Goal: Transaction & Acquisition: Purchase product/service

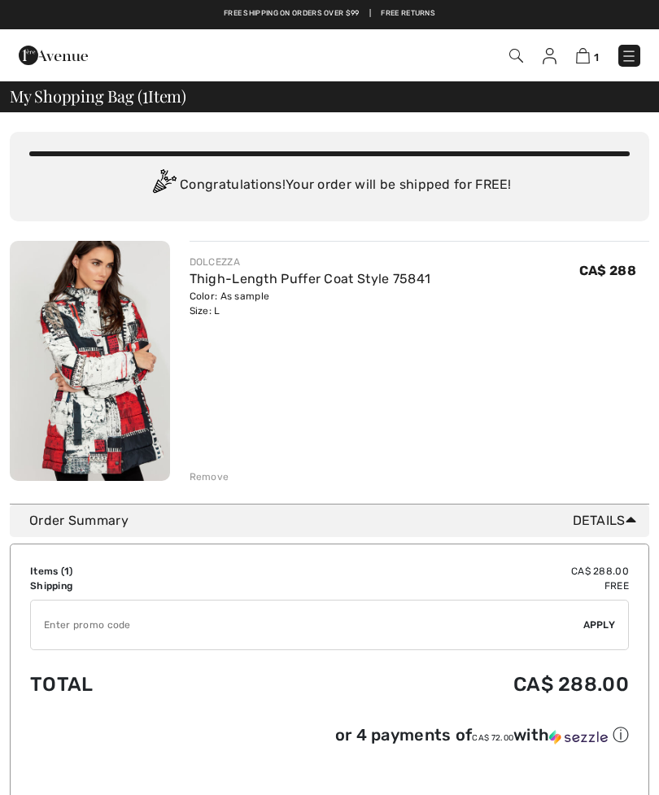
click at [241, 626] on input "TEXT" at bounding box center [307, 625] width 553 height 49
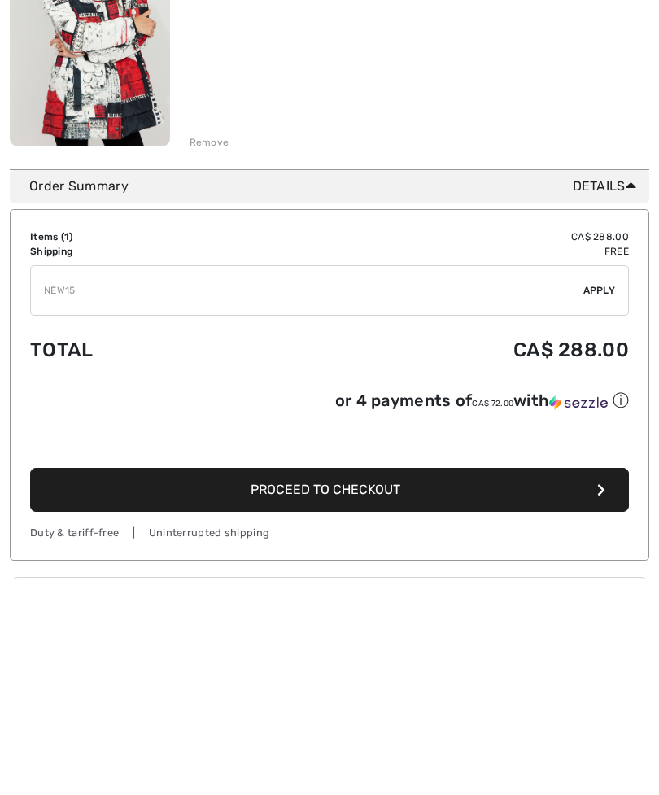
scroll to position [335, 0]
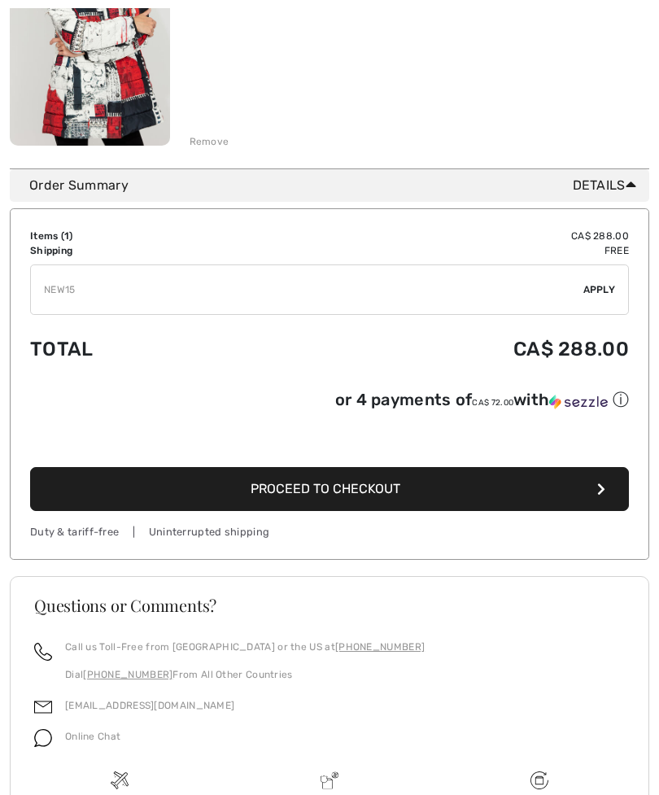
type input "NEW15"
click at [341, 496] on span "Proceed to Checkout" at bounding box center [326, 488] width 150 height 15
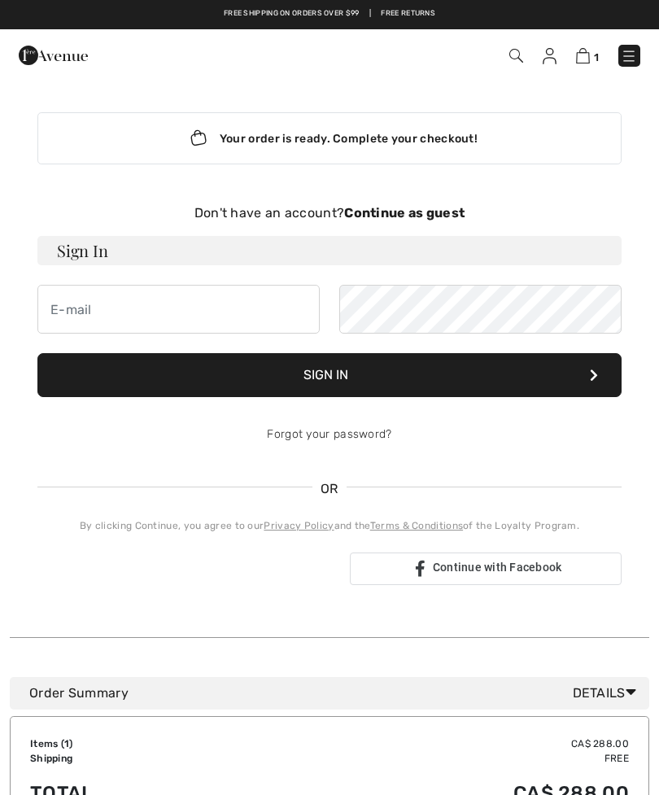
click at [353, 144] on div "Your order is ready. Complete your checkout!" at bounding box center [329, 138] width 584 height 52
click at [393, 213] on strong "Continue as guest" at bounding box center [404, 212] width 120 height 15
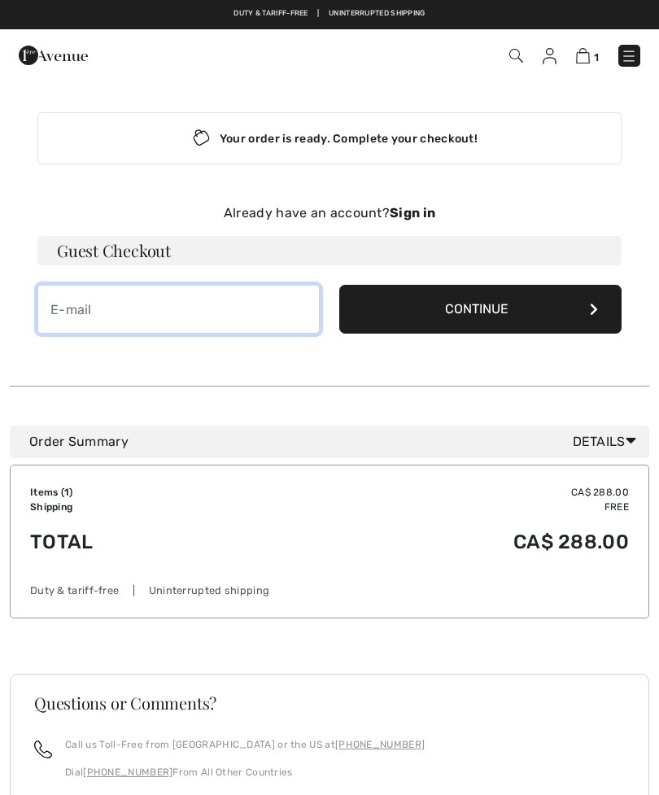
click at [182, 300] on input "email" at bounding box center [178, 309] width 282 height 49
type input "ghcougle4@gmail.com"
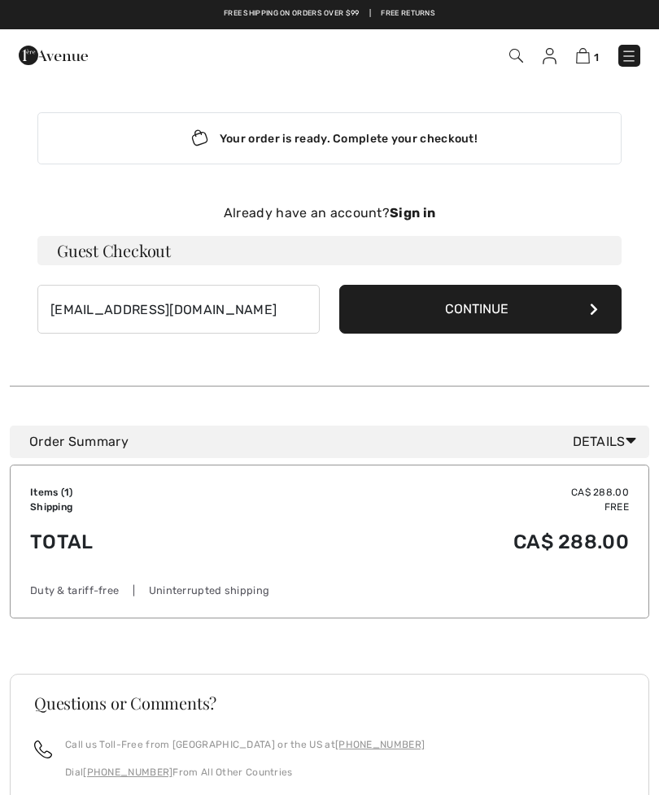
click at [538, 320] on button "Continue" at bounding box center [480, 309] width 282 height 49
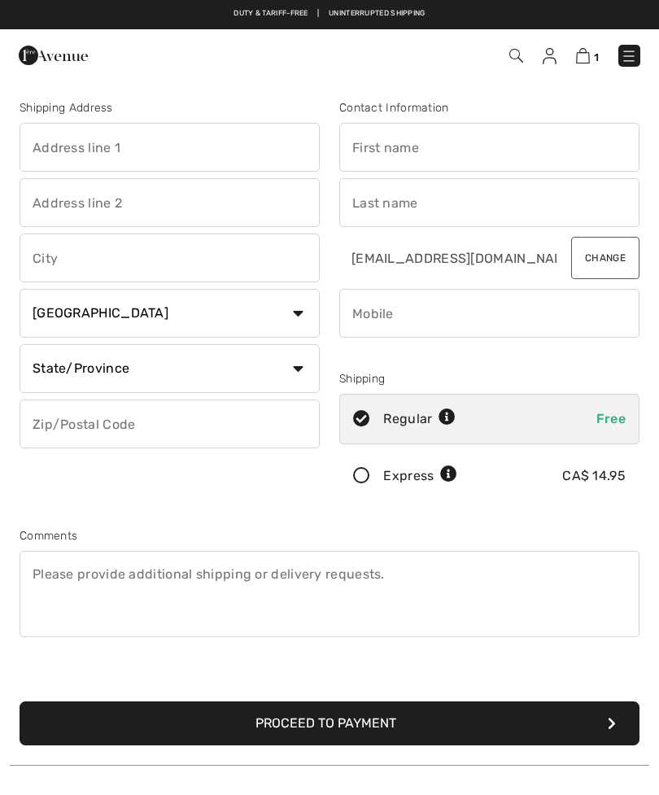
click at [454, 150] on input "text" at bounding box center [489, 147] width 300 height 49
type input "[PERSON_NAME]"
click at [469, 333] on input "phone" at bounding box center [489, 313] width 300 height 49
type input "5063258415"
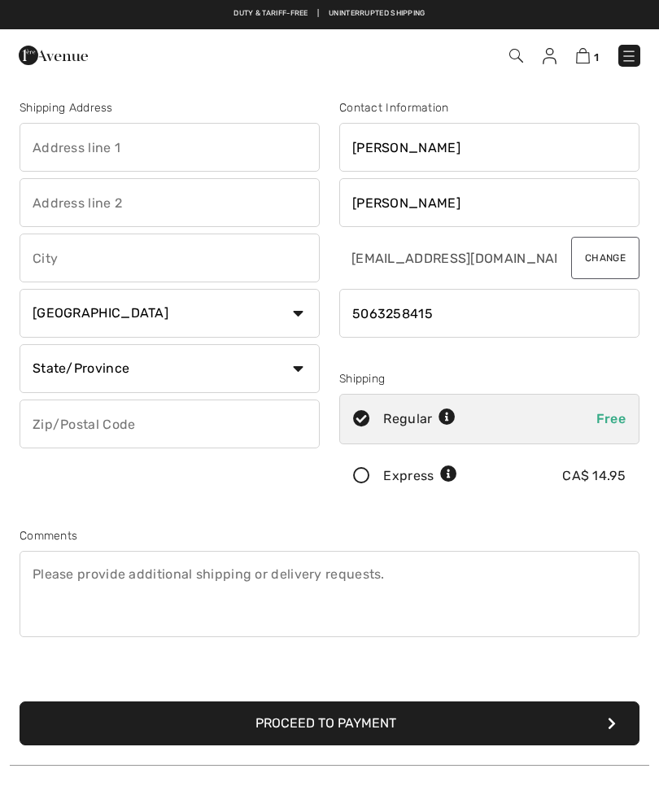
click at [186, 145] on input "text" at bounding box center [170, 147] width 300 height 49
type input "[STREET_ADDRESS][PERSON_NAME]"
click at [167, 207] on input "text" at bounding box center [170, 202] width 300 height 49
type input "G"
click at [330, 723] on button "Proceed to Payment" at bounding box center [330, 723] width 620 height 44
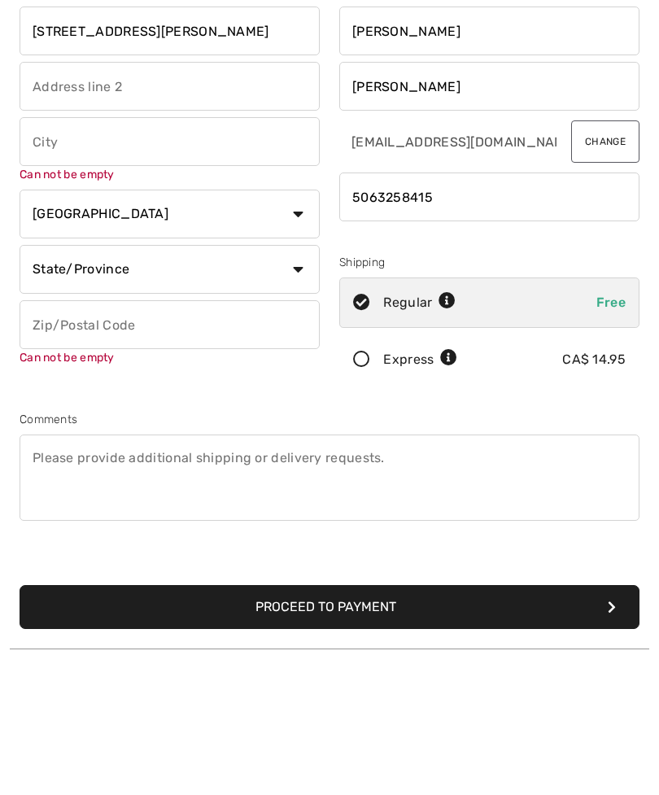
click at [95, 234] on input "text" at bounding box center [170, 258] width 300 height 49
type input "Grafton"
click at [306, 225] on div "Shipping Address 31 Clark street Grafton Can not be empty Country Canada United…" at bounding box center [170, 303] width 320 height 408
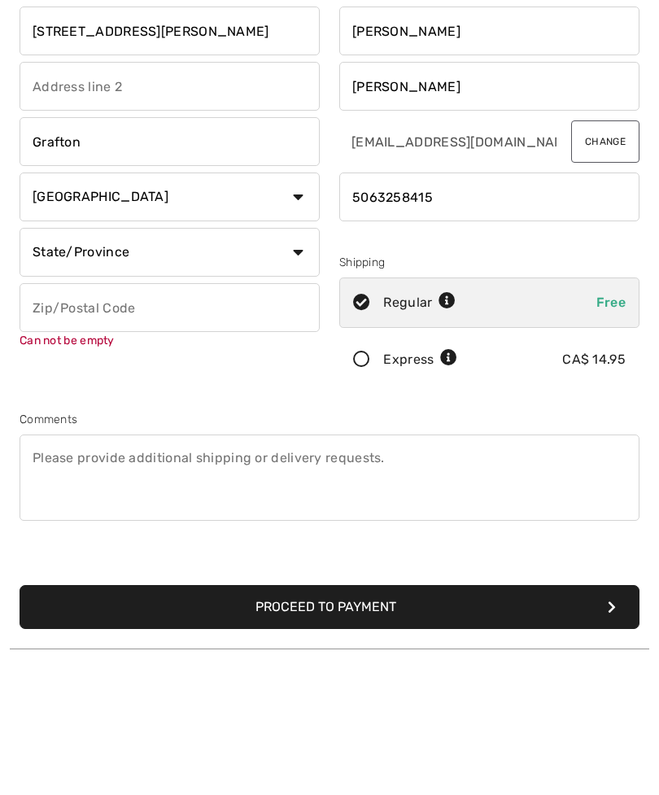
scroll to position [116, 0]
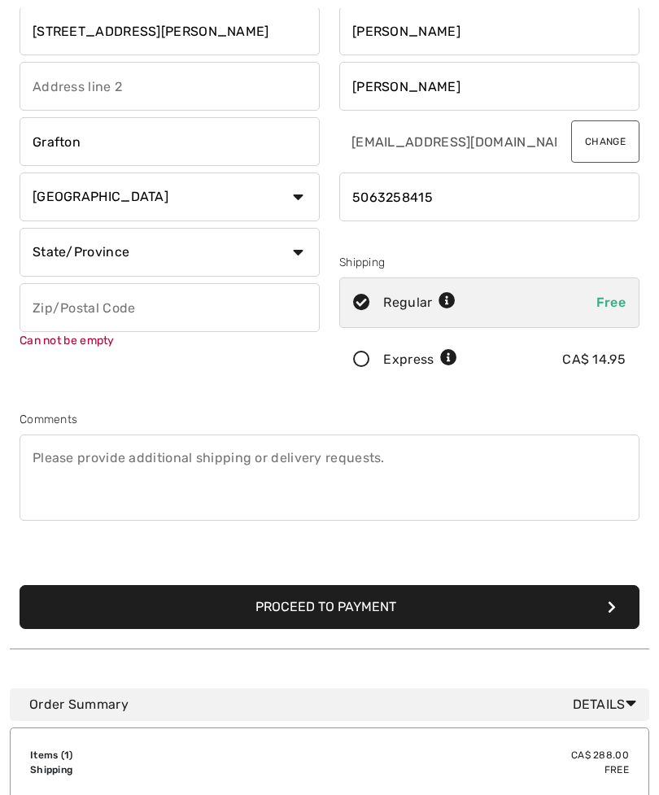
click at [297, 251] on select "State/Province Alberta British Columbia Manitoba New Brunswick Newfoundland and…" at bounding box center [170, 252] width 300 height 49
select select "NB"
click at [159, 308] on input "text" at bounding box center [170, 307] width 300 height 49
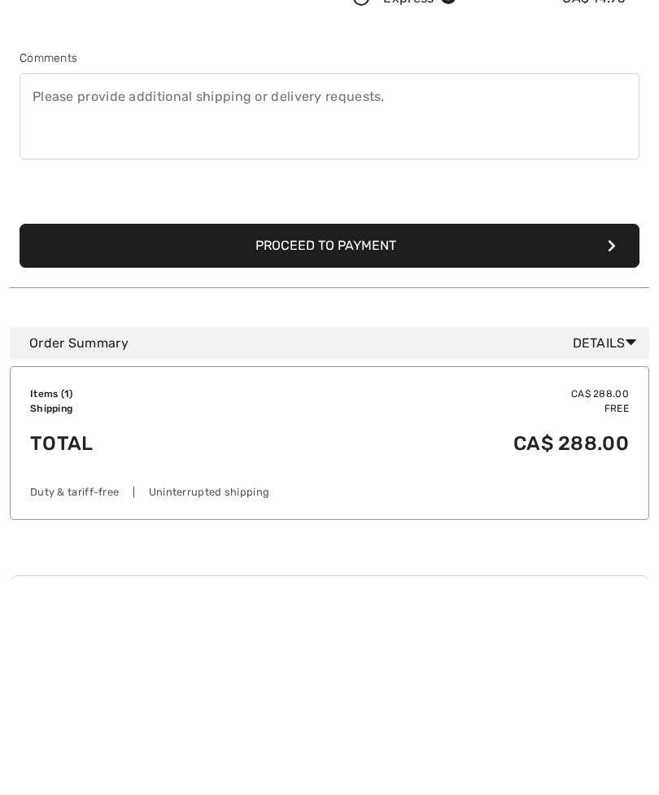
scroll to position [263, 0]
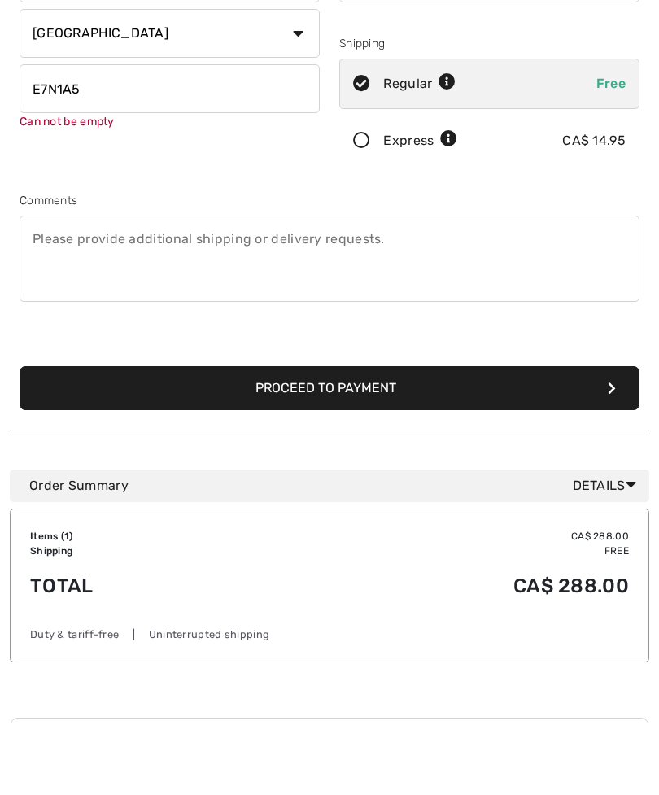
type input "E7N1A5"
click at [350, 439] on button "Proceed to Payment" at bounding box center [330, 461] width 620 height 44
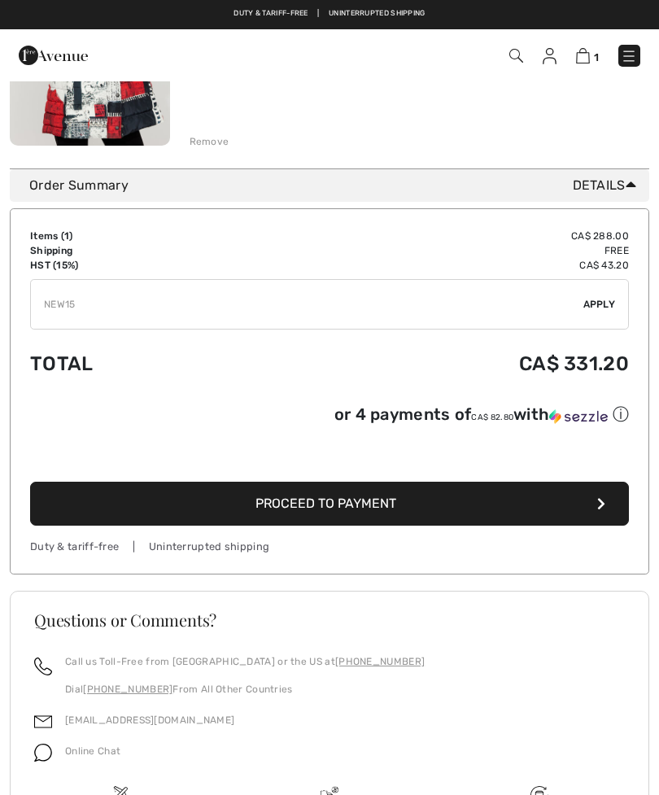
click at [593, 307] on span "Apply" at bounding box center [599, 304] width 33 height 15
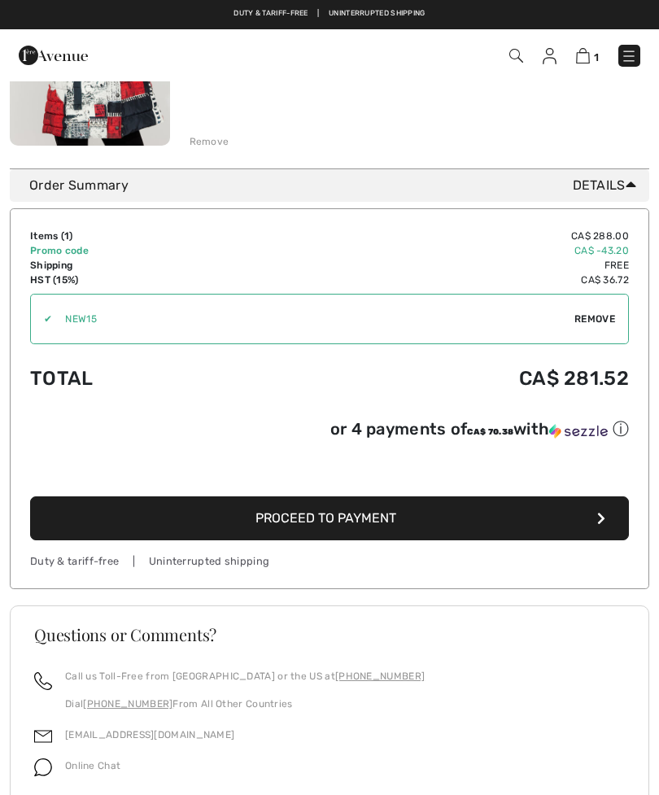
click at [375, 505] on button "Proceed to Payment" at bounding box center [329, 518] width 599 height 44
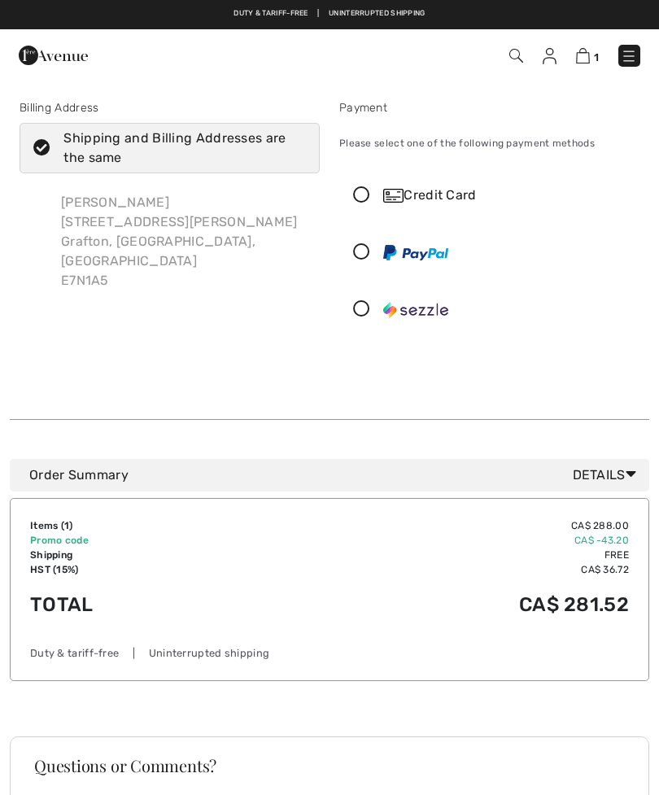
click at [360, 185] on div "Credit Card" at bounding box center [489, 195] width 299 height 49
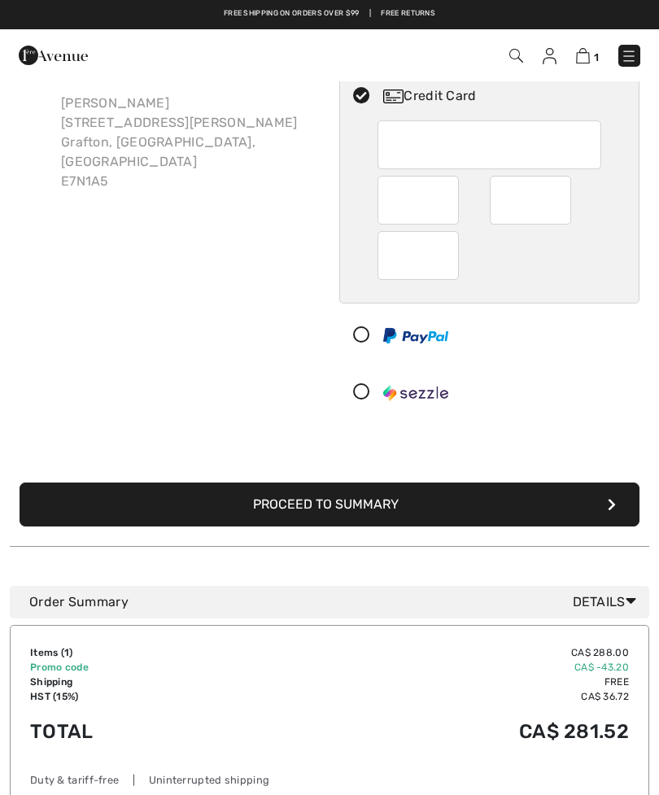
scroll to position [98, 0]
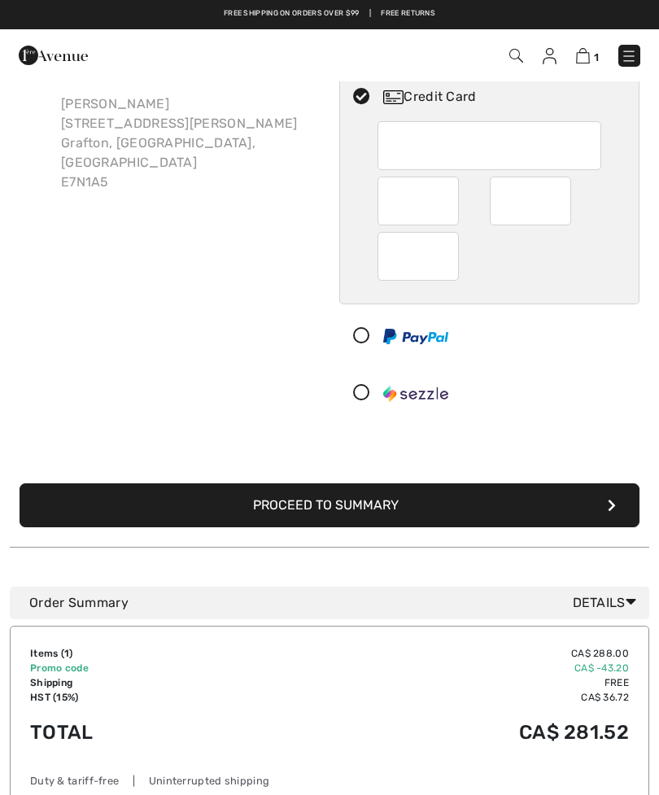
click at [352, 507] on button "Proceed to Summary" at bounding box center [330, 505] width 620 height 44
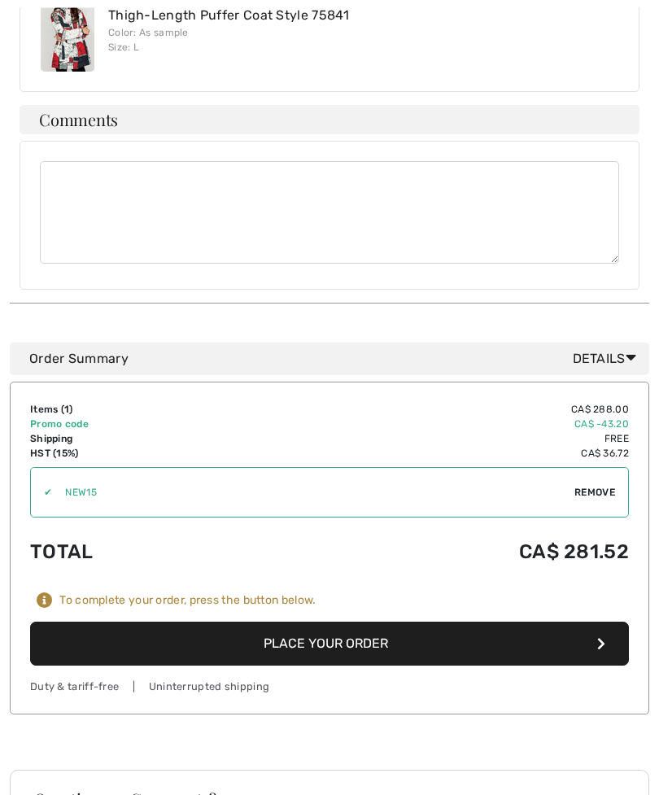
scroll to position [1027, 0]
click at [343, 622] on button "Place Your Order" at bounding box center [329, 644] width 599 height 44
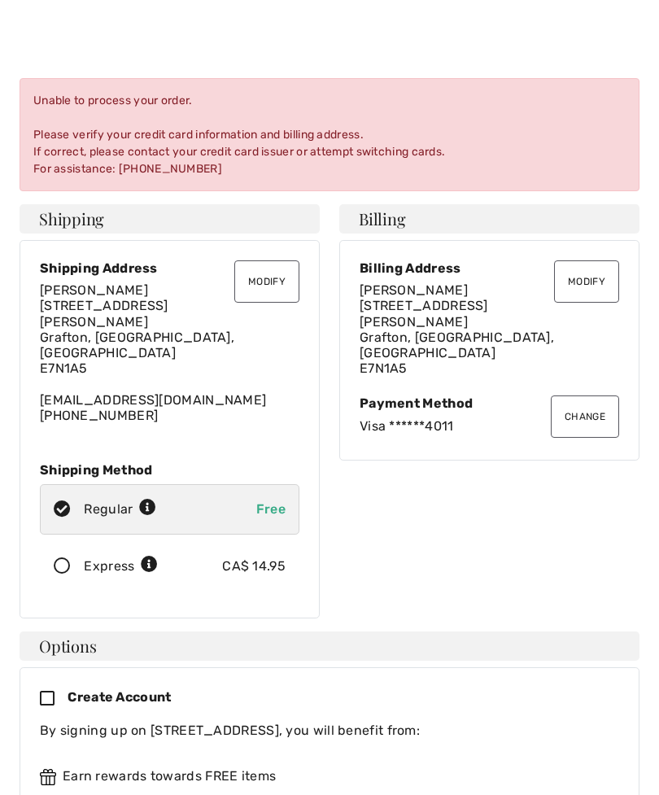
scroll to position [15, 0]
click at [430, 417] on div "Visa ******4011" at bounding box center [490, 424] width 260 height 15
click at [420, 395] on div "Payment Method" at bounding box center [490, 402] width 260 height 15
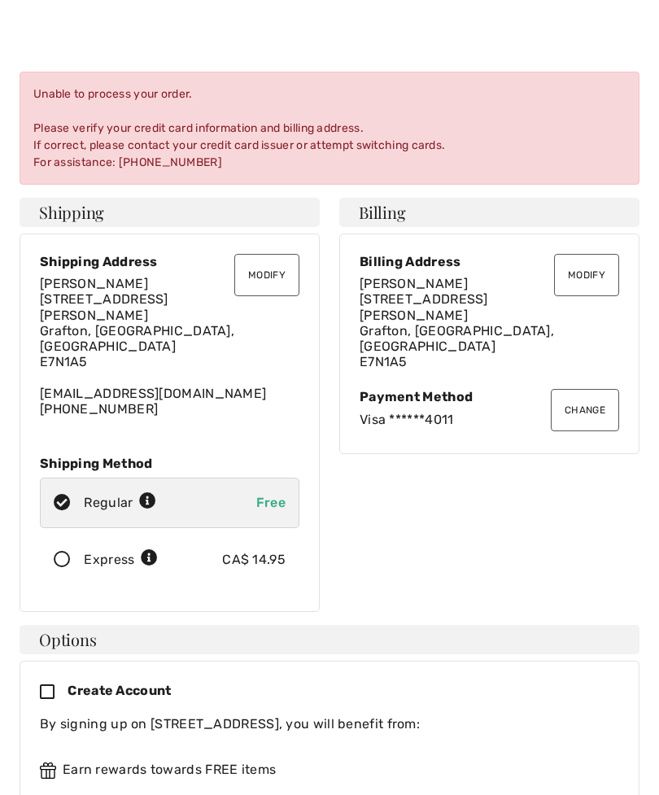
scroll to position [24, 0]
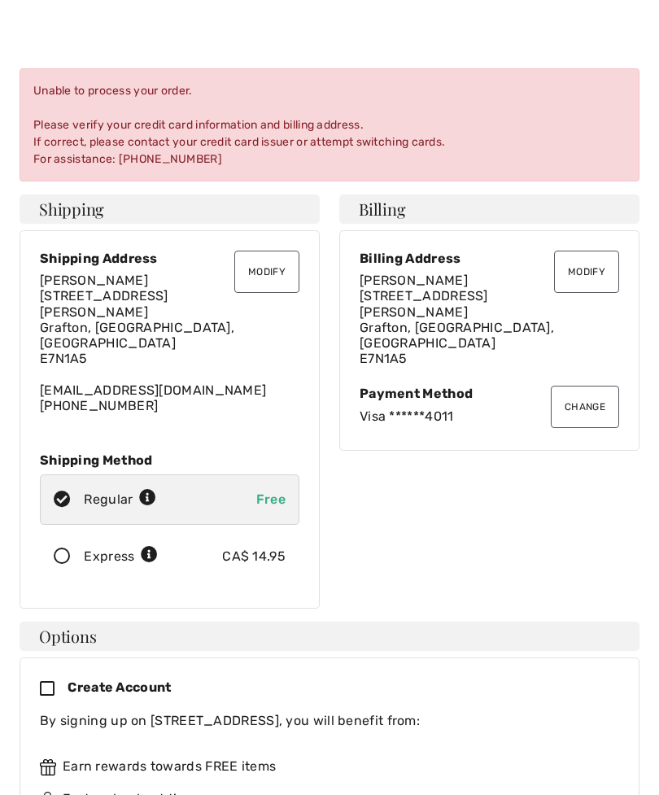
click at [583, 386] on button "Change" at bounding box center [585, 407] width 68 height 42
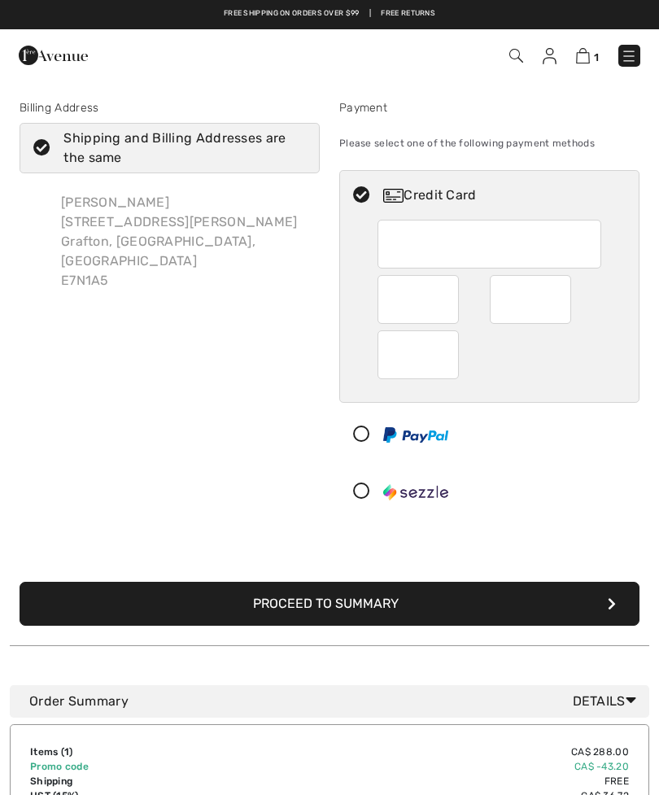
click at [373, 597] on button "Proceed to Summary" at bounding box center [330, 604] width 620 height 44
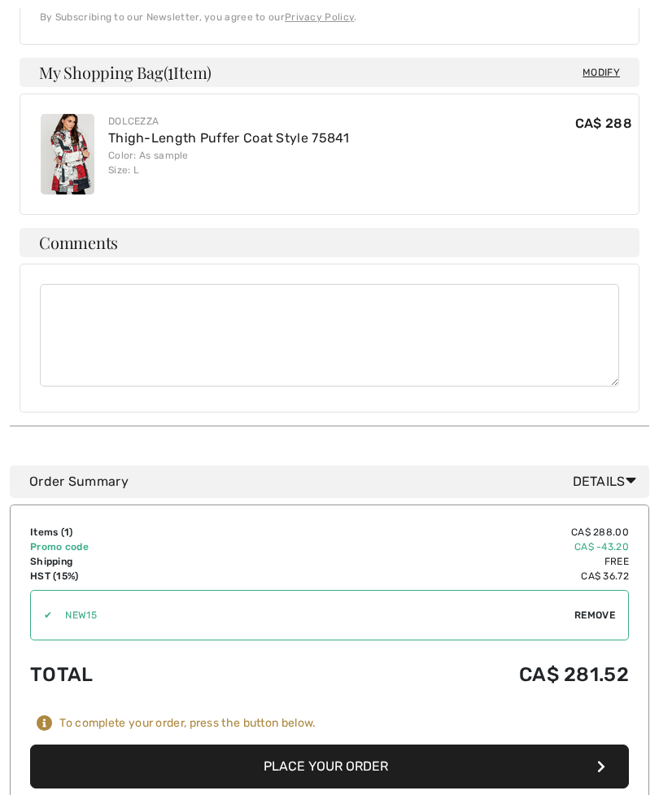
scroll to position [967, 0]
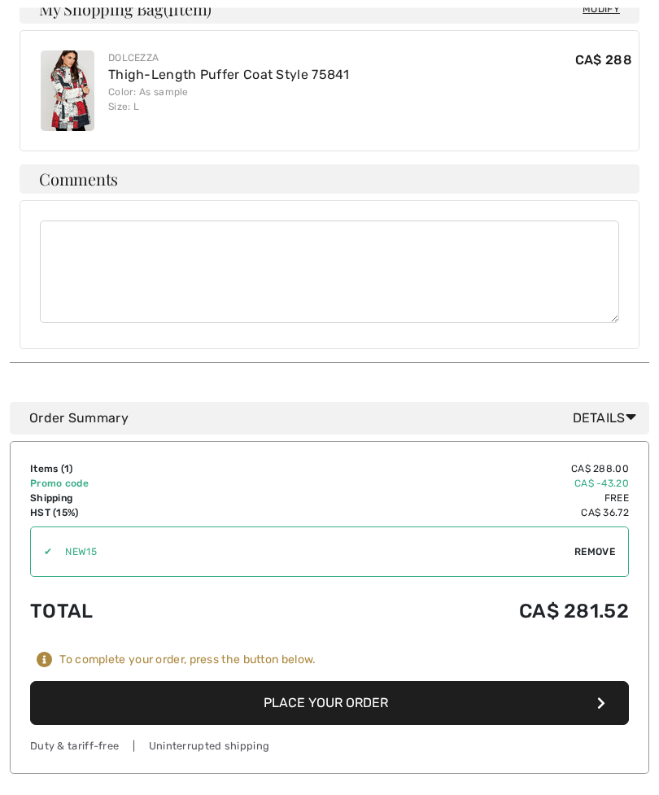
click at [310, 682] on button "Place Your Order" at bounding box center [329, 704] width 599 height 44
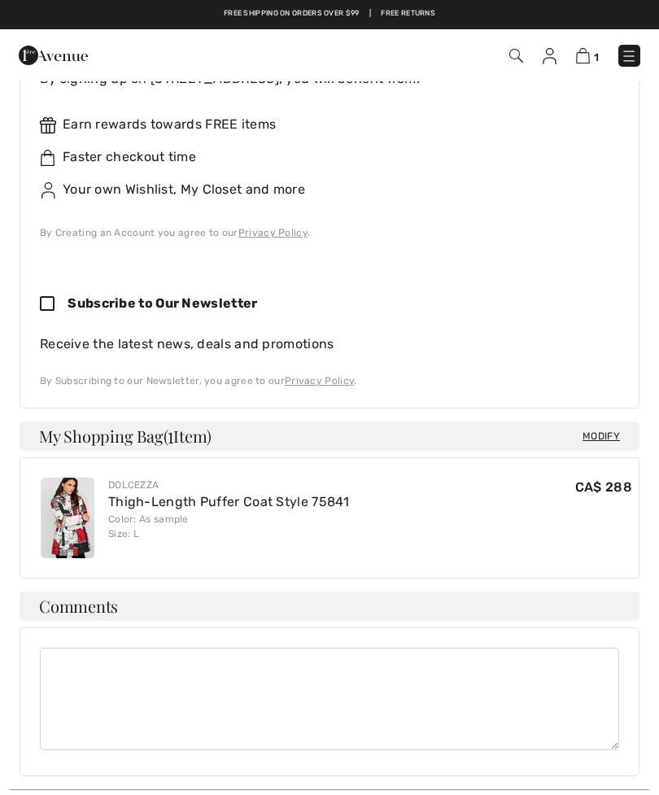
scroll to position [648, 0]
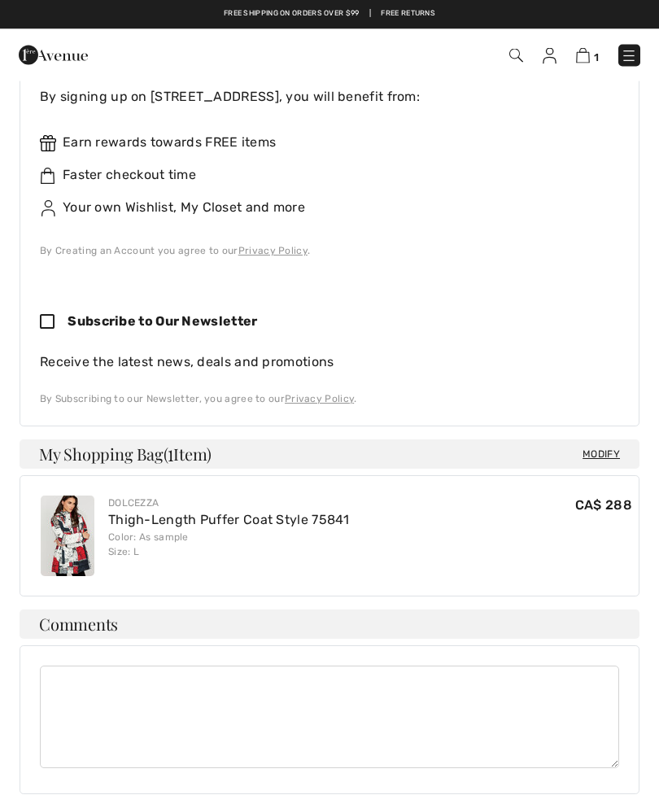
click at [614, 447] on span "Modify" at bounding box center [601, 455] width 37 height 16
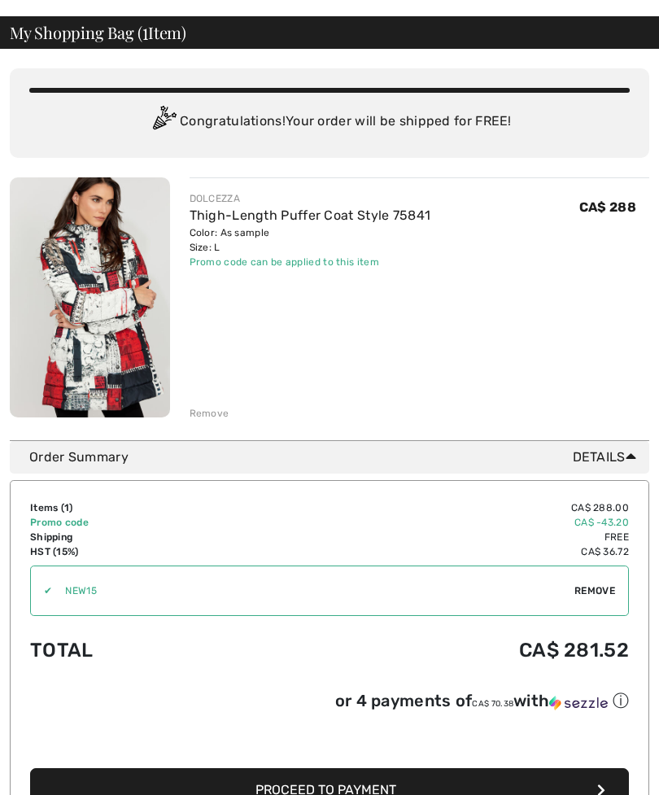
scroll to position [63, 0]
click at [207, 409] on div "Remove" at bounding box center [210, 413] width 40 height 15
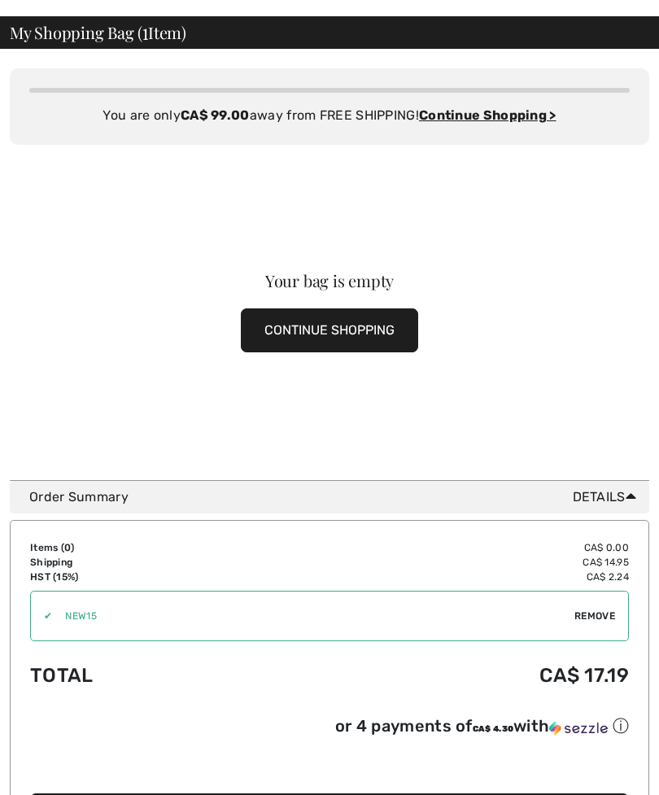
click at [331, 321] on button "CONTINUE SHOPPING" at bounding box center [329, 330] width 177 height 44
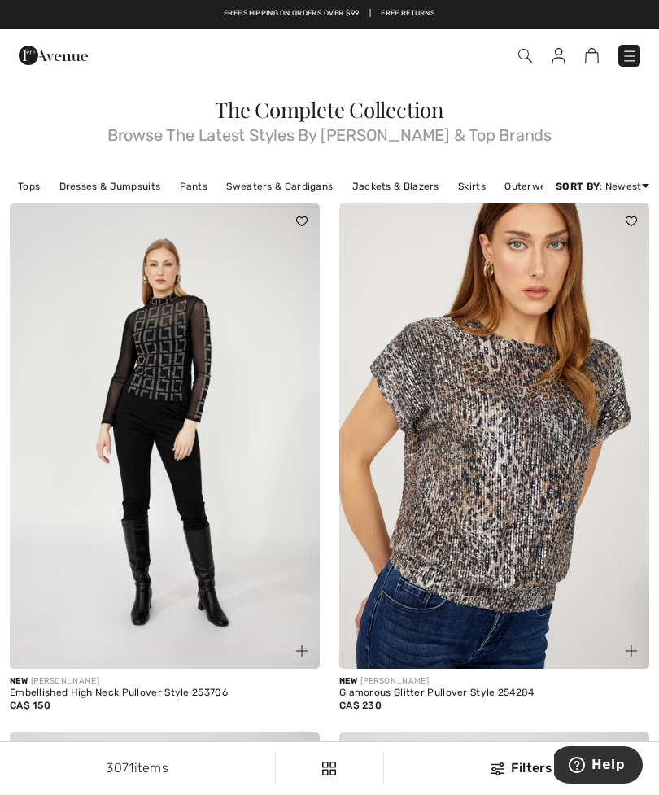
click at [390, 191] on link "Jackets & Blazers" at bounding box center [395, 186] width 103 height 21
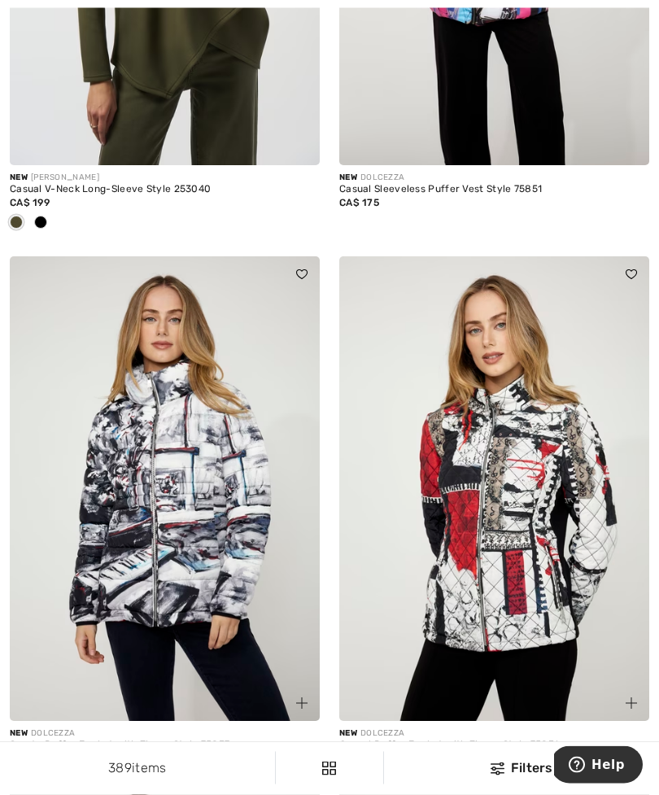
scroll to position [8436, 0]
click at [509, 531] on img at bounding box center [494, 488] width 310 height 465
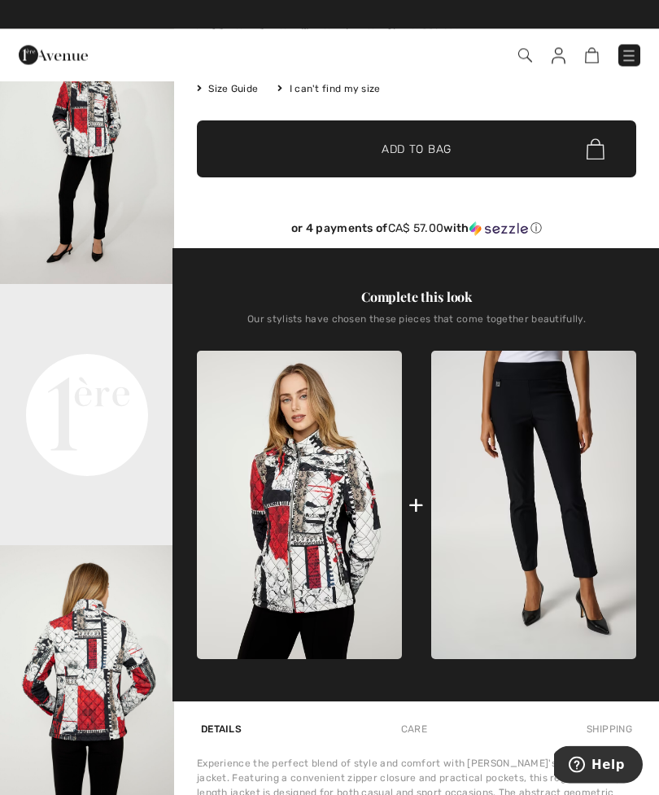
scroll to position [322, 0]
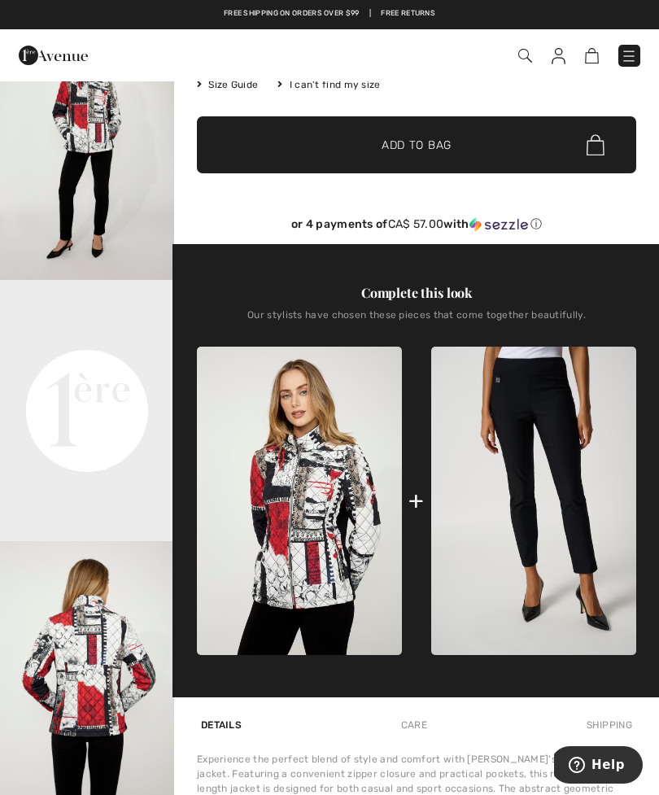
click at [84, 683] on img "3 / 4" at bounding box center [87, 671] width 174 height 261
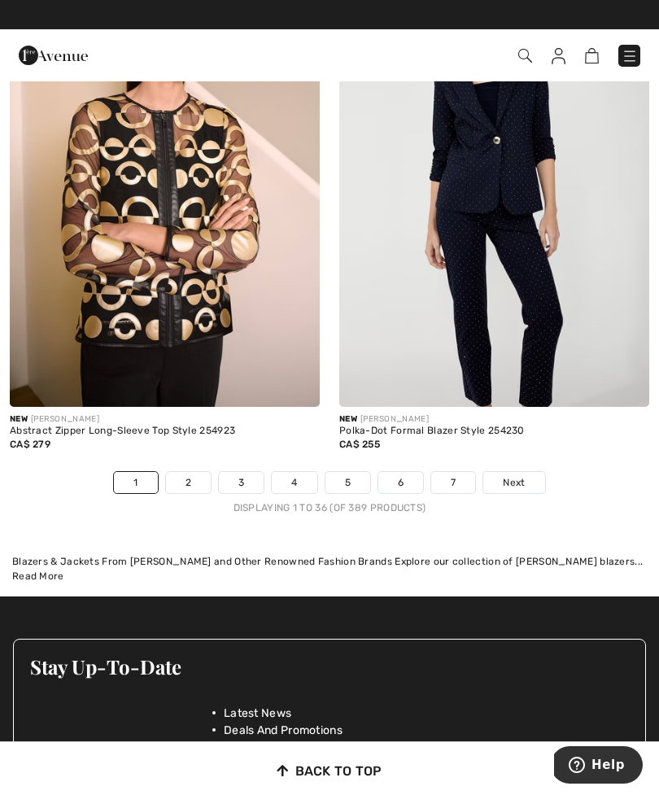
scroll to position [9796, 0]
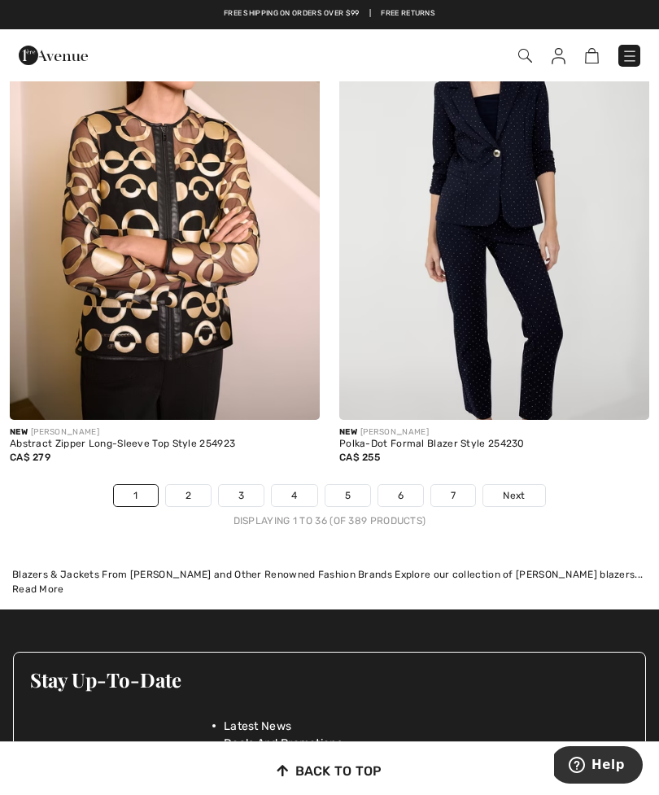
click at [523, 488] on span "Next" at bounding box center [514, 495] width 22 height 15
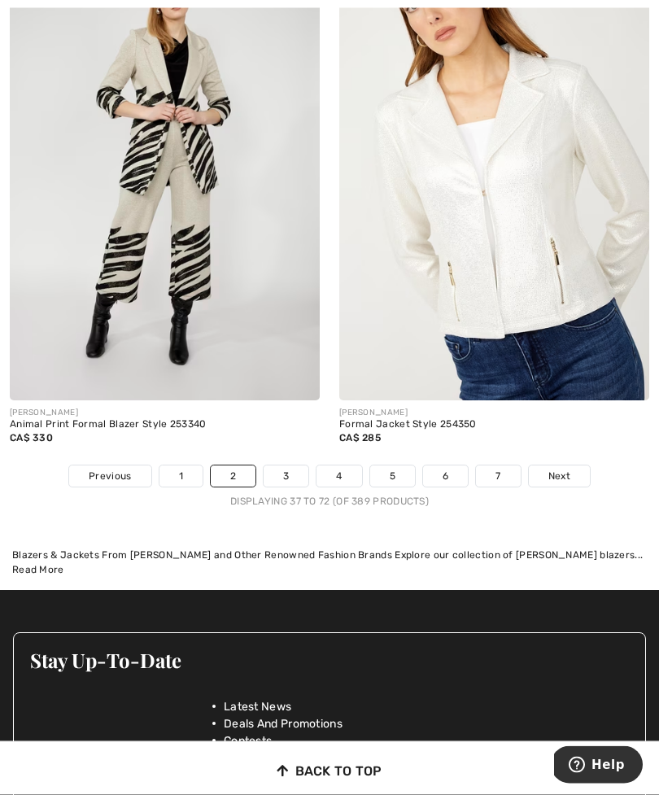
scroll to position [9735, 0]
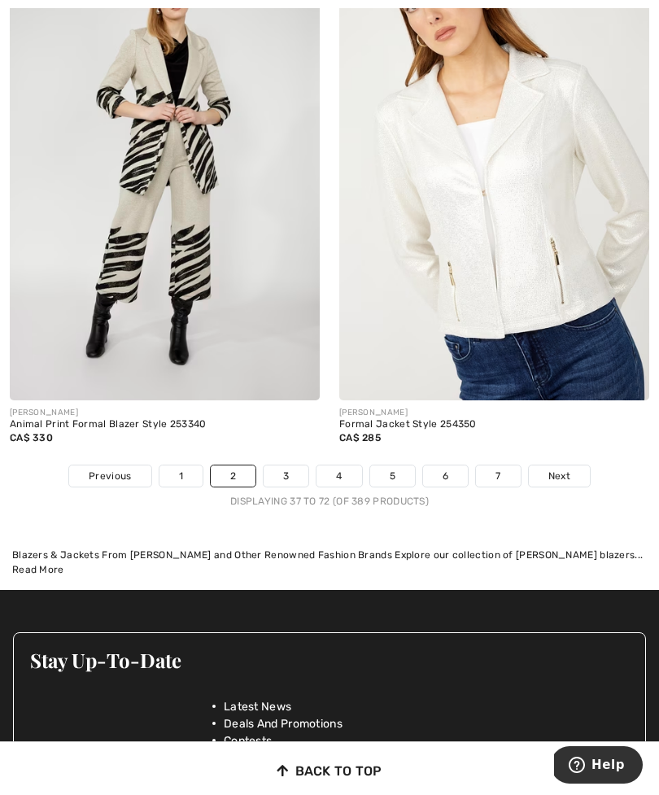
click at [564, 470] on span "Next" at bounding box center [559, 476] width 22 height 15
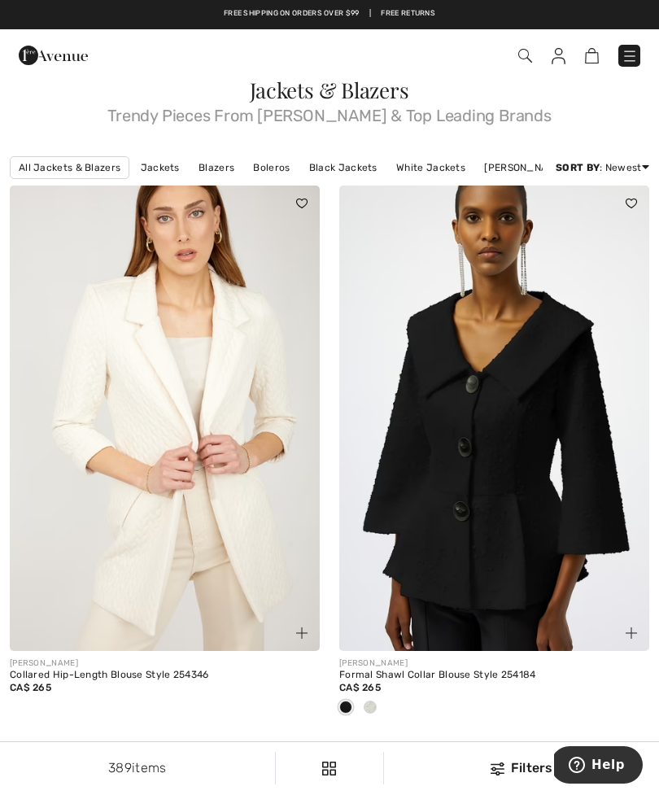
click at [165, 161] on link "Jackets" at bounding box center [160, 167] width 55 height 21
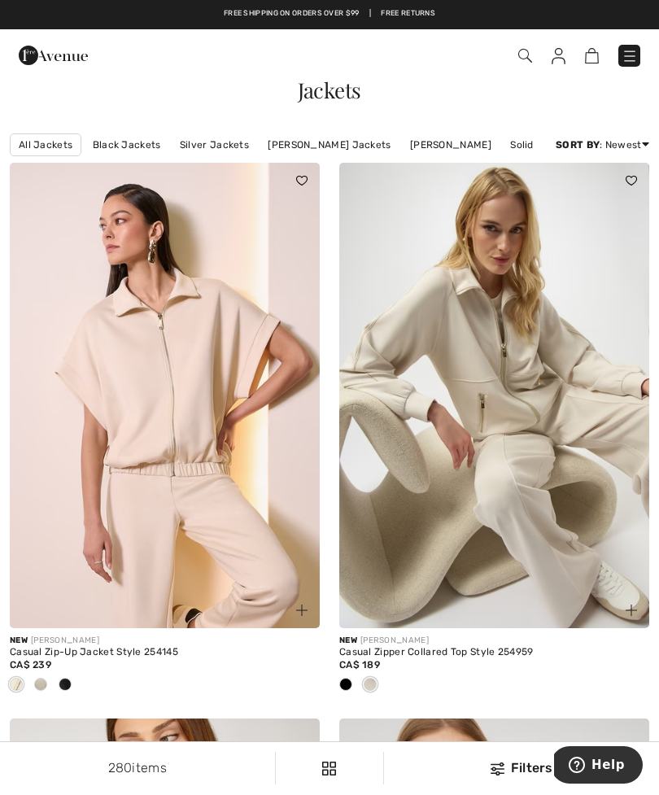
click at [350, 135] on link "[PERSON_NAME] Jackets" at bounding box center [329, 144] width 139 height 21
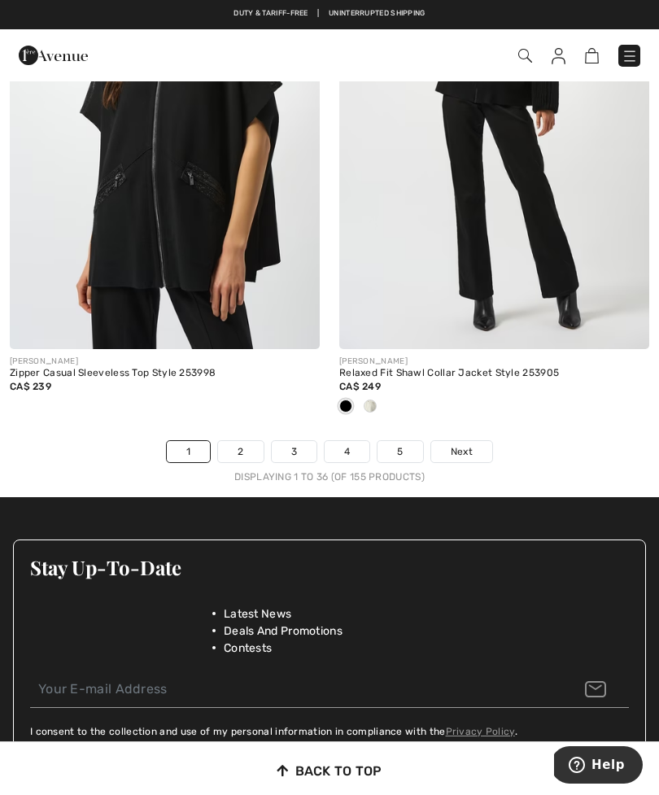
scroll to position [9914, 0]
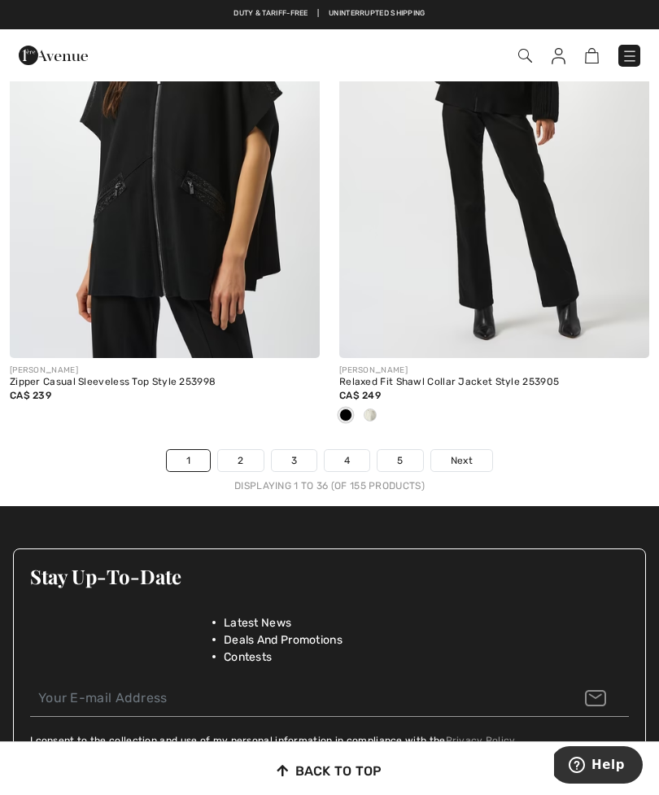
click at [475, 450] on link "Next" at bounding box center [461, 460] width 61 height 21
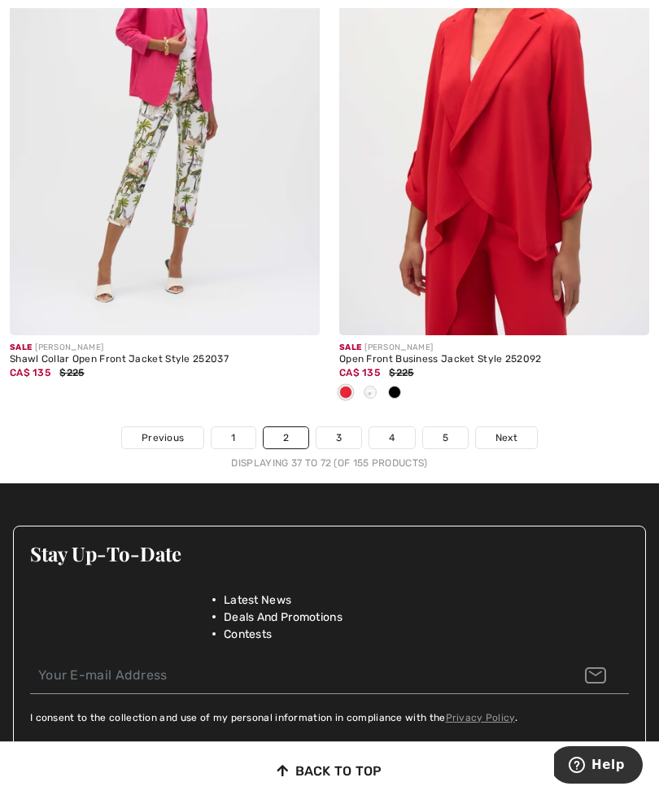
scroll to position [9796, 0]
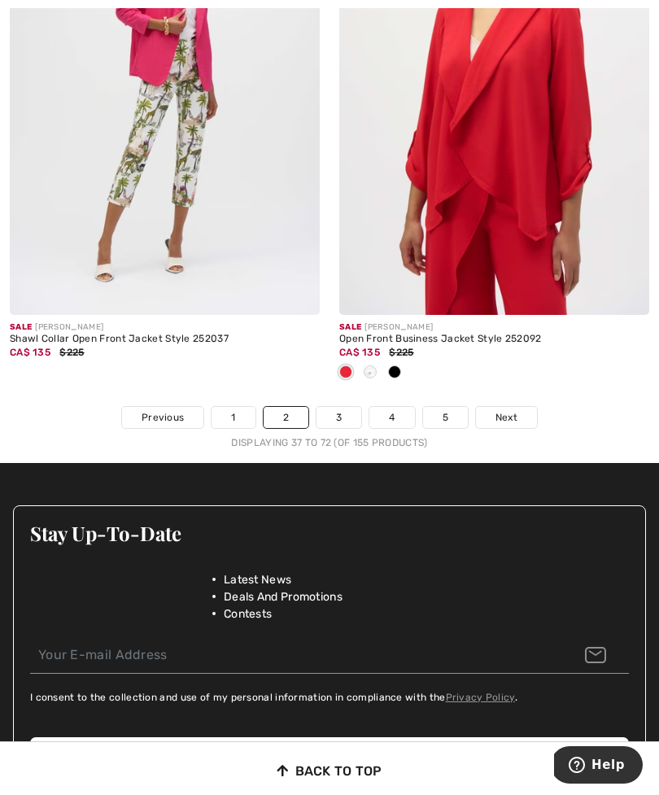
click at [500, 410] on span "Next" at bounding box center [507, 417] width 22 height 15
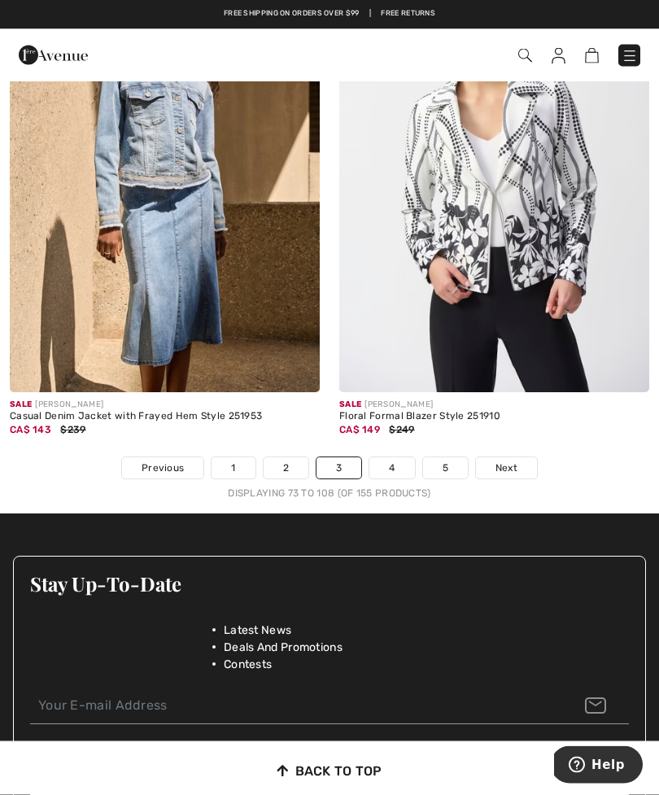
scroll to position [9853, 0]
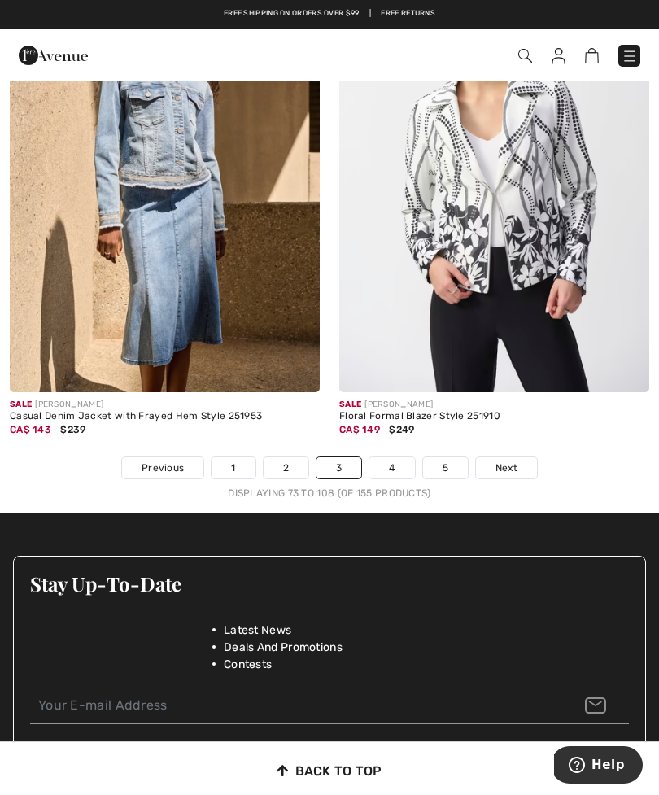
click at [509, 465] on link "Next" at bounding box center [506, 467] width 61 height 21
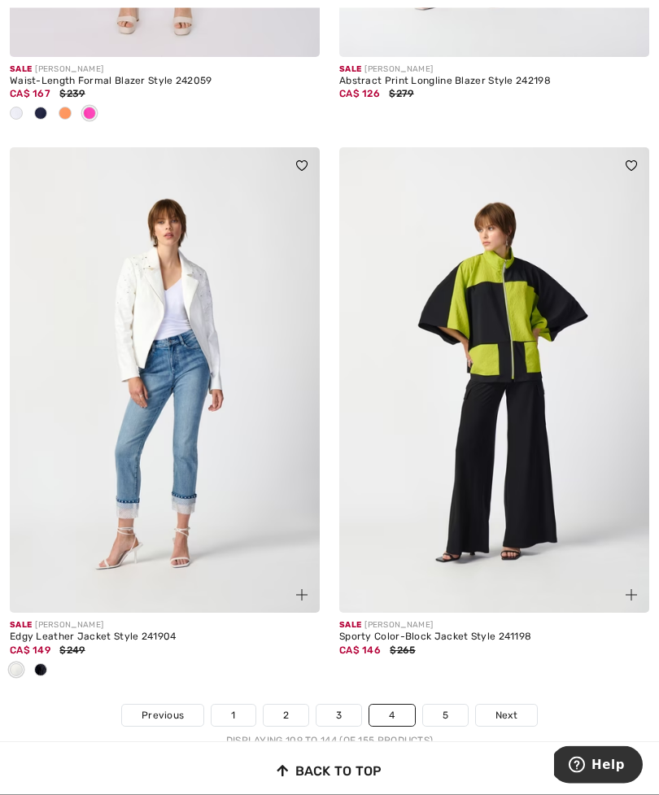
scroll to position [9560, 0]
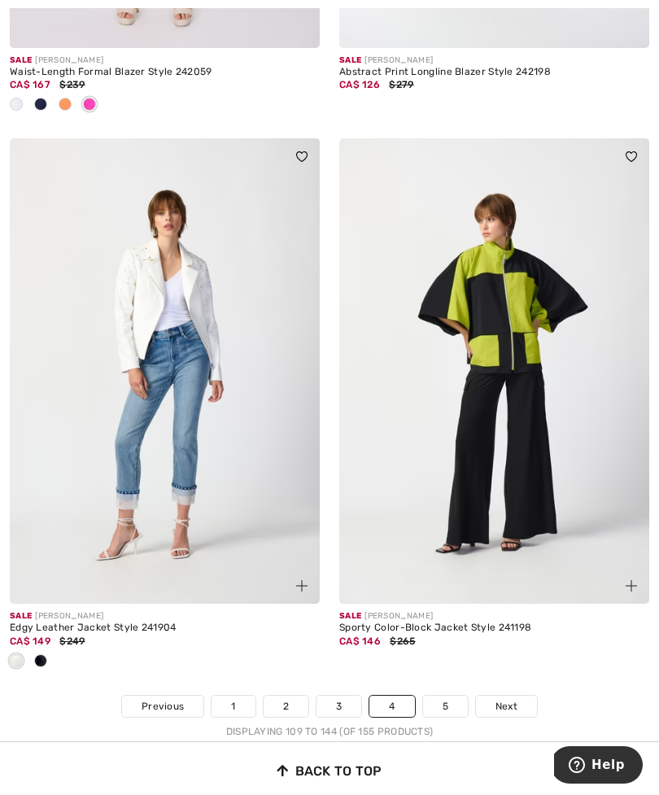
click at [522, 696] on link "Next" at bounding box center [506, 706] width 61 height 21
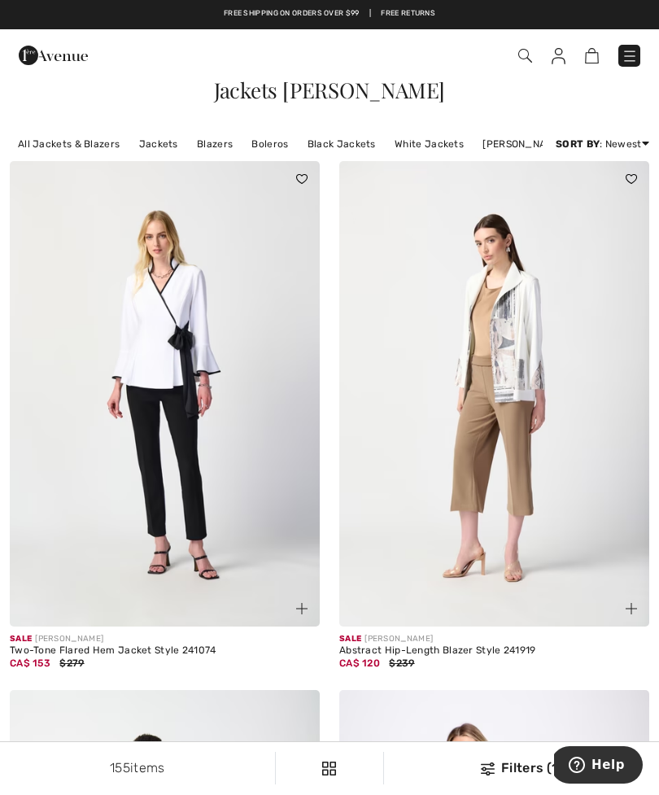
click at [164, 139] on link "Jackets" at bounding box center [158, 143] width 55 height 21
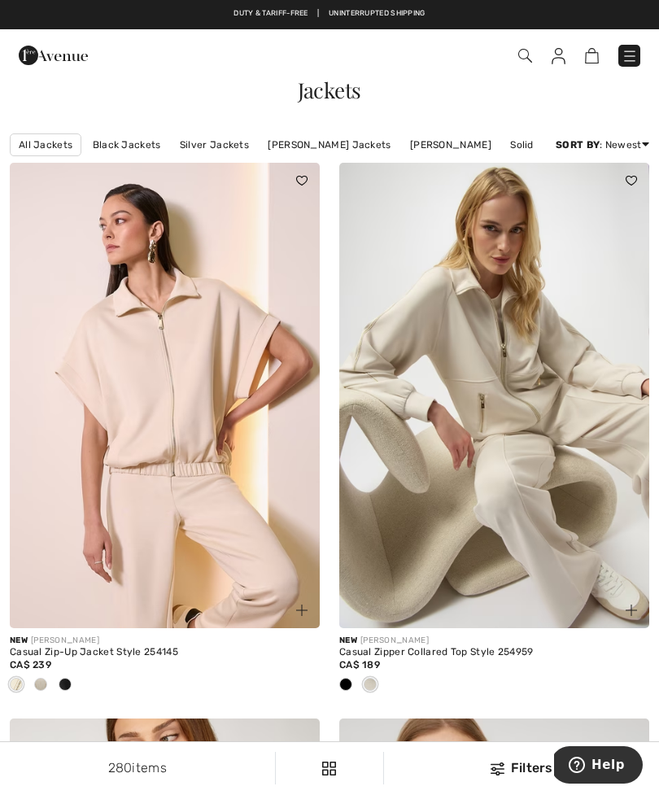
click at [653, 139] on div "Filters 280 items All Jackets Black Jackets Silver Jackets Joseph Ribkoff Jacke…" at bounding box center [329, 145] width 659 height 36
click at [653, 138] on div "Filters 280 items All Jackets Black Jackets Silver Jackets Joseph Ribkoff Jacke…" at bounding box center [329, 145] width 659 height 36
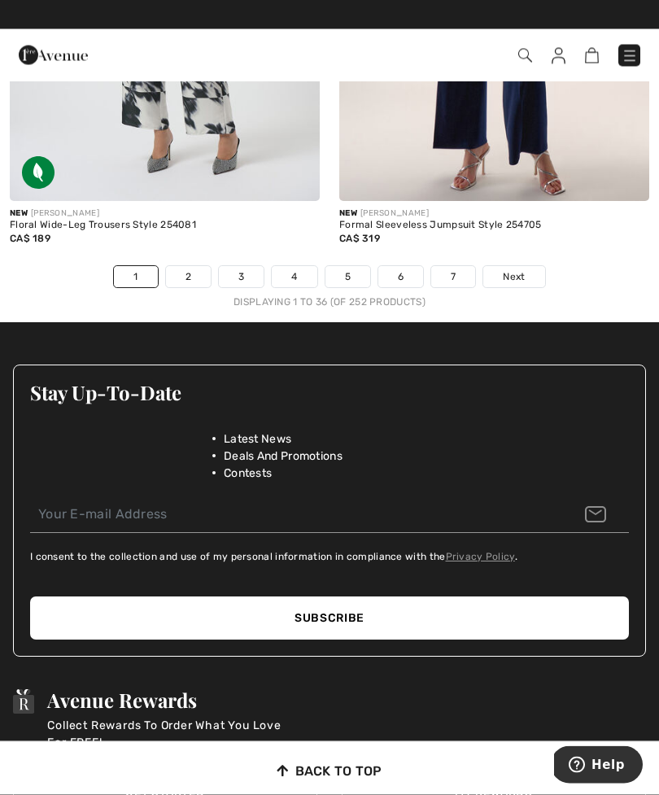
scroll to position [10067, 0]
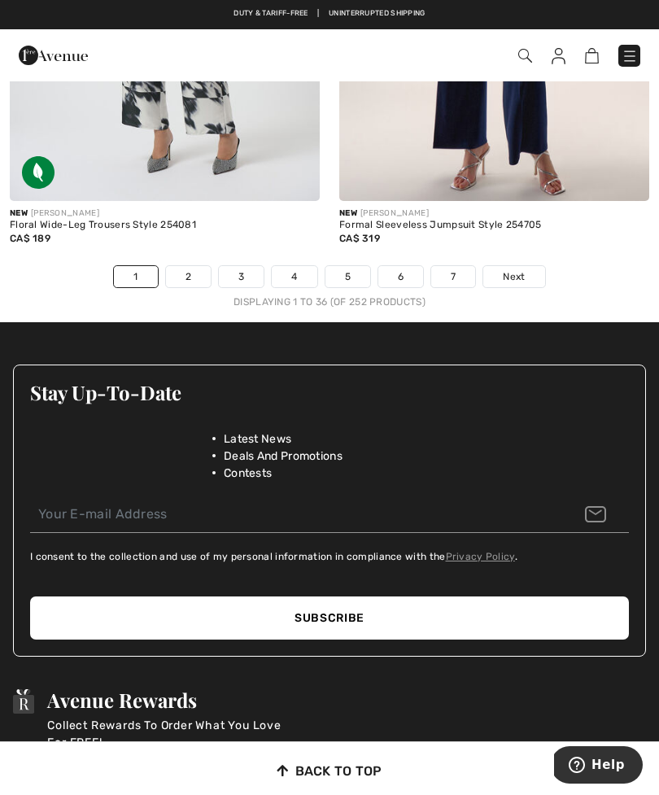
click at [527, 275] on link "Next" at bounding box center [513, 276] width 61 height 21
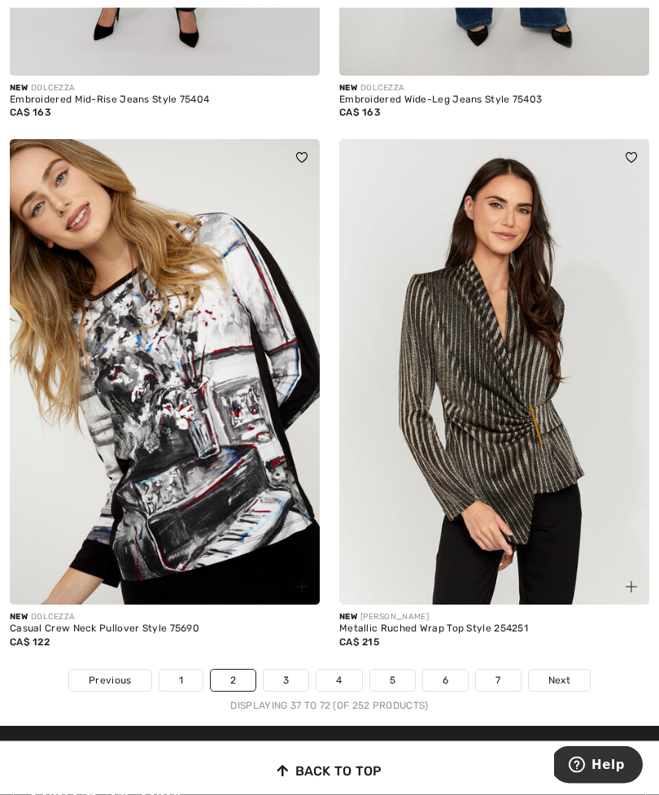
scroll to position [9606, 0]
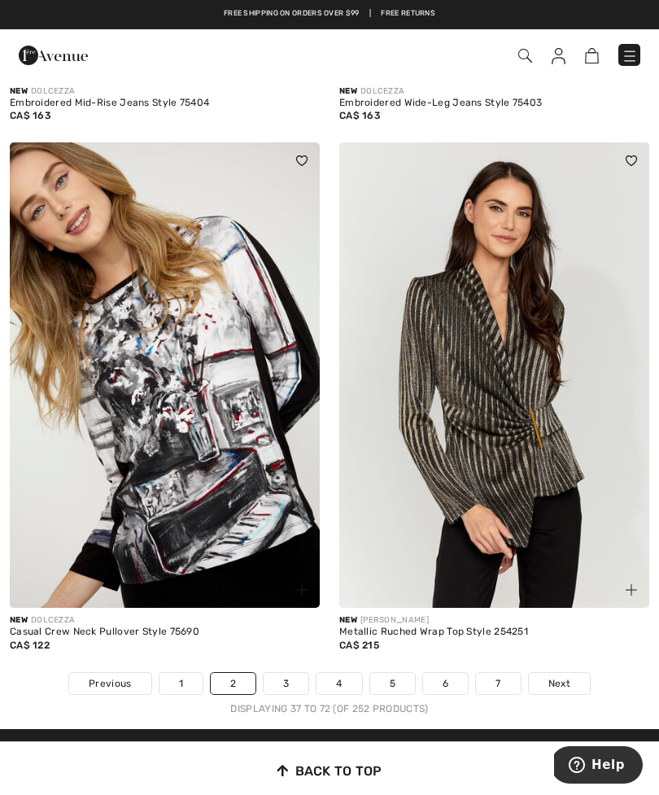
click at [553, 677] on span "Next" at bounding box center [559, 683] width 22 height 15
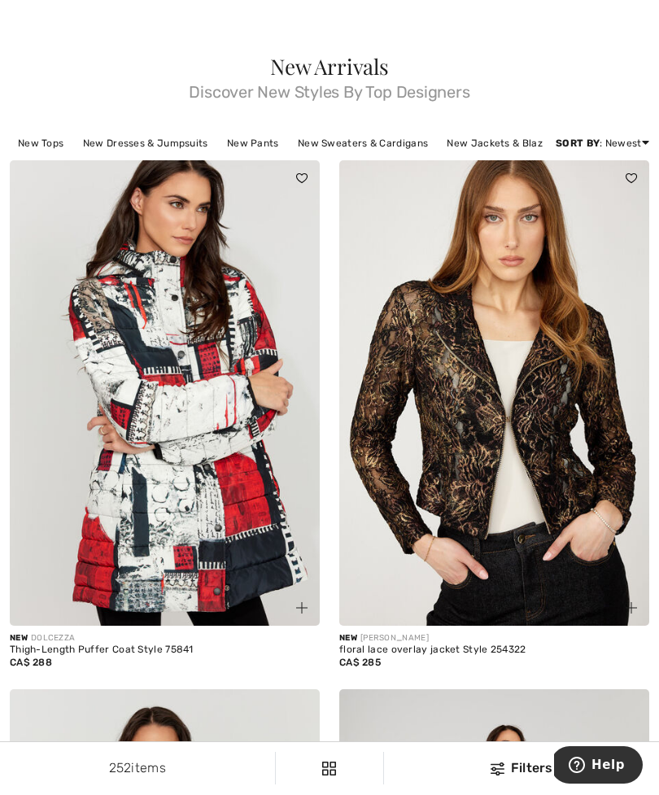
scroll to position [27, 0]
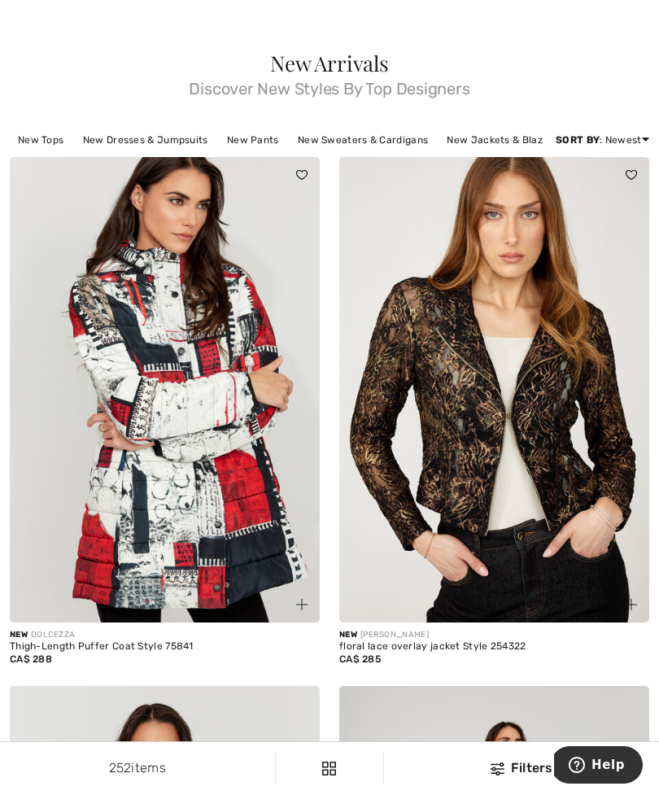
click at [215, 443] on img at bounding box center [165, 389] width 310 height 465
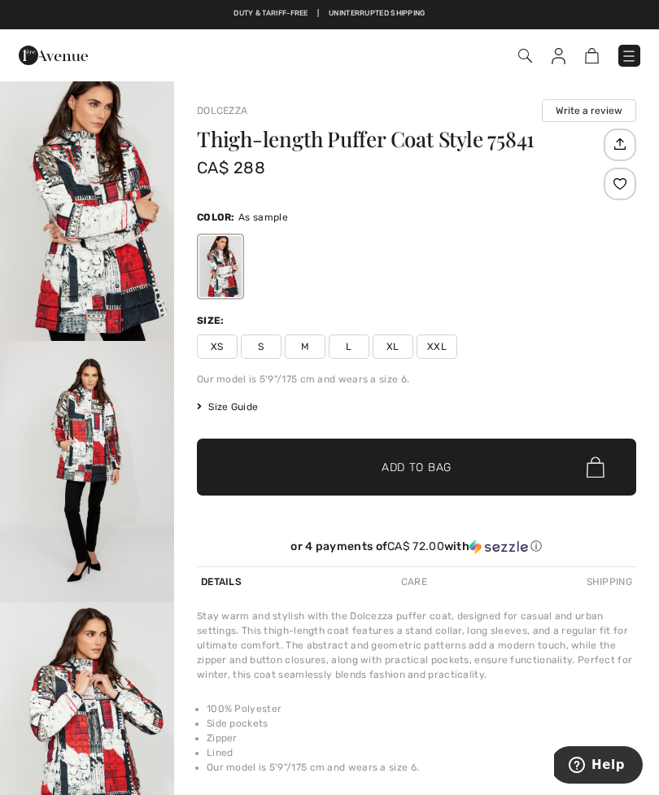
click at [78, 242] on img "1 / 4" at bounding box center [87, 210] width 174 height 261
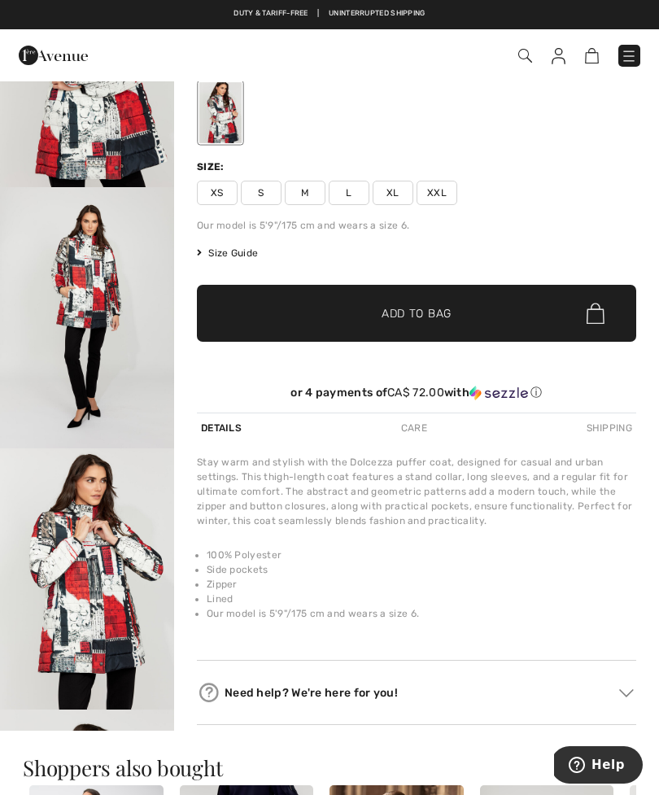
scroll to position [155, 0]
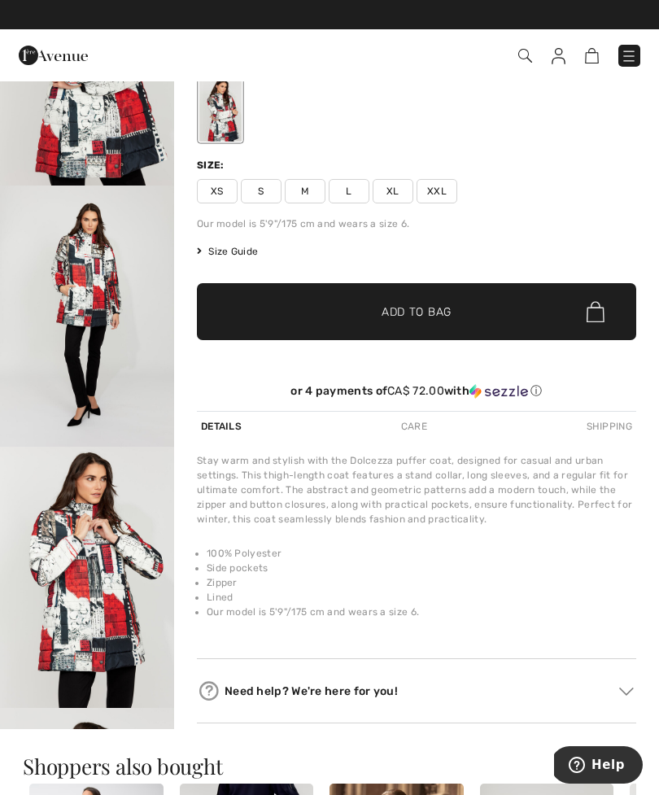
click at [623, 696] on img at bounding box center [626, 692] width 15 height 8
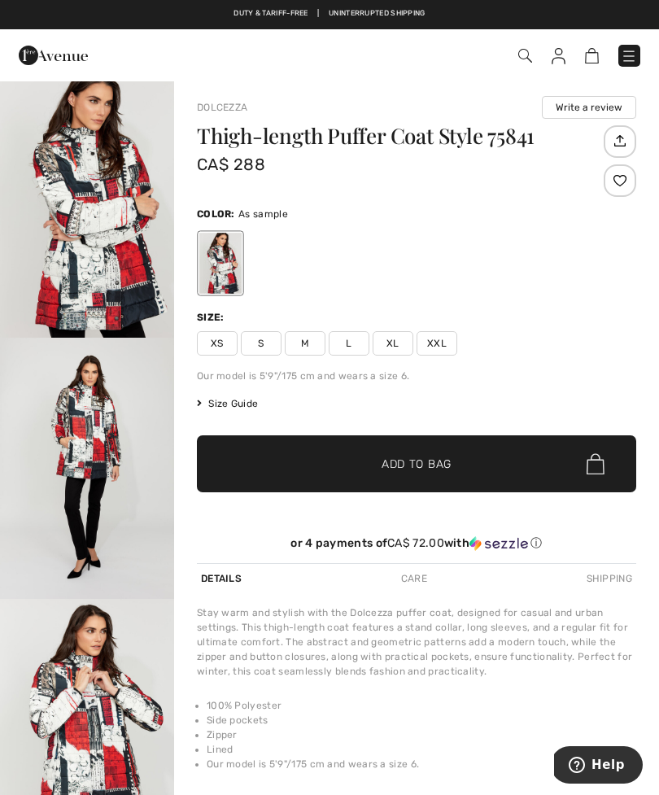
scroll to position [0, 0]
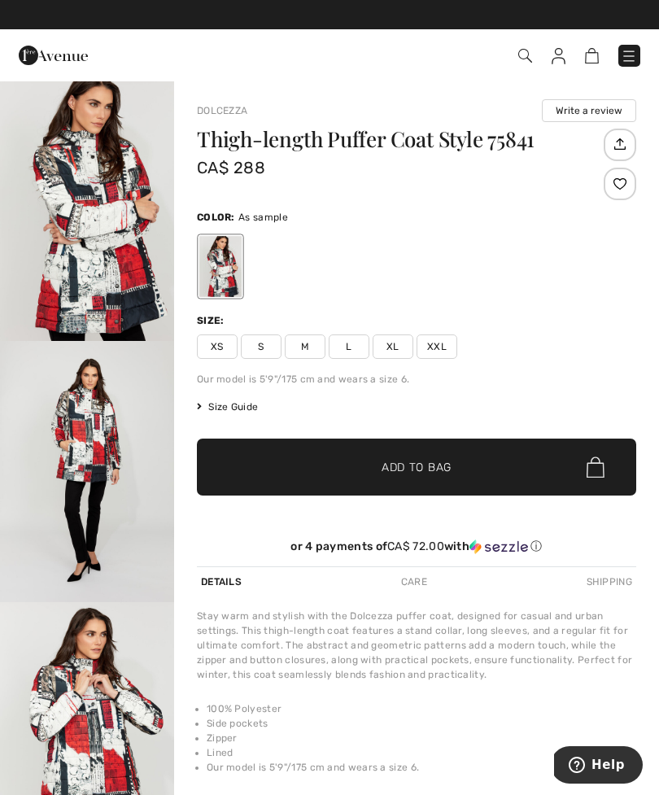
click at [349, 346] on span "L" at bounding box center [349, 346] width 41 height 24
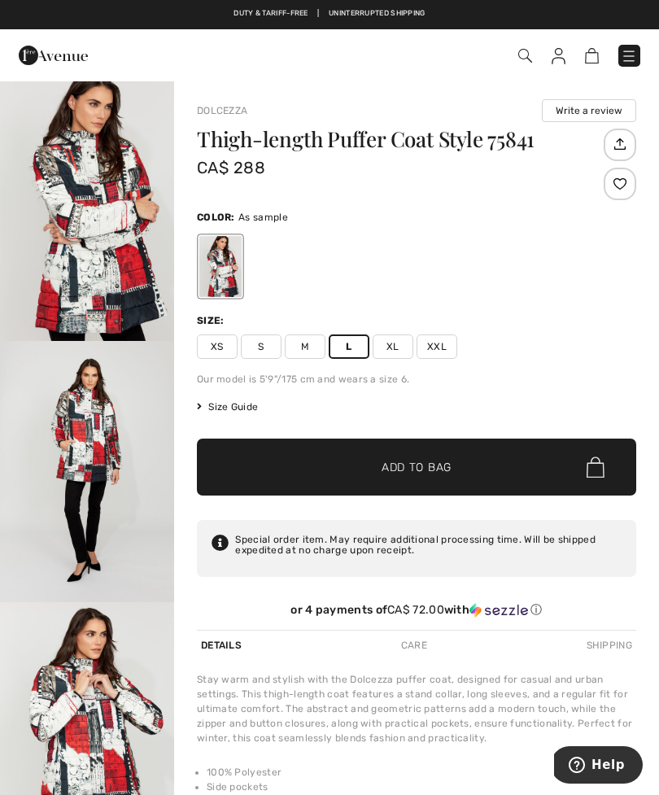
click at [435, 470] on span "Add to Bag" at bounding box center [417, 467] width 70 height 17
click at [586, 61] on img at bounding box center [583, 55] width 14 height 15
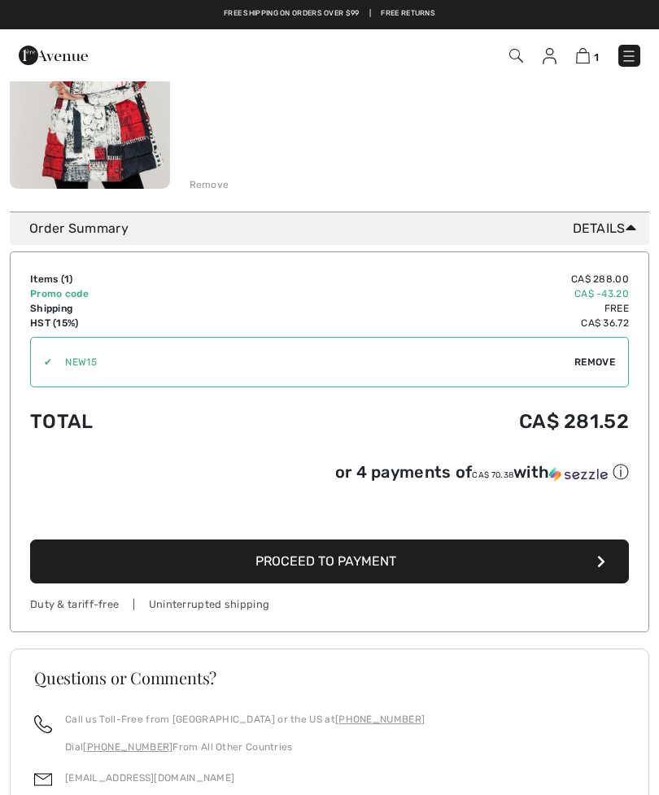
scroll to position [291, 0]
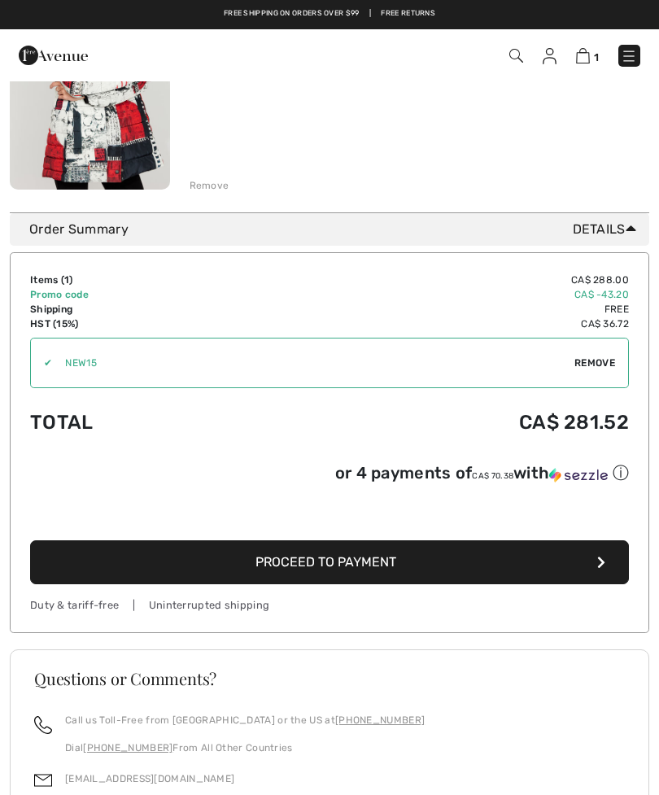
click at [422, 565] on button "Proceed to Payment" at bounding box center [329, 562] width 599 height 44
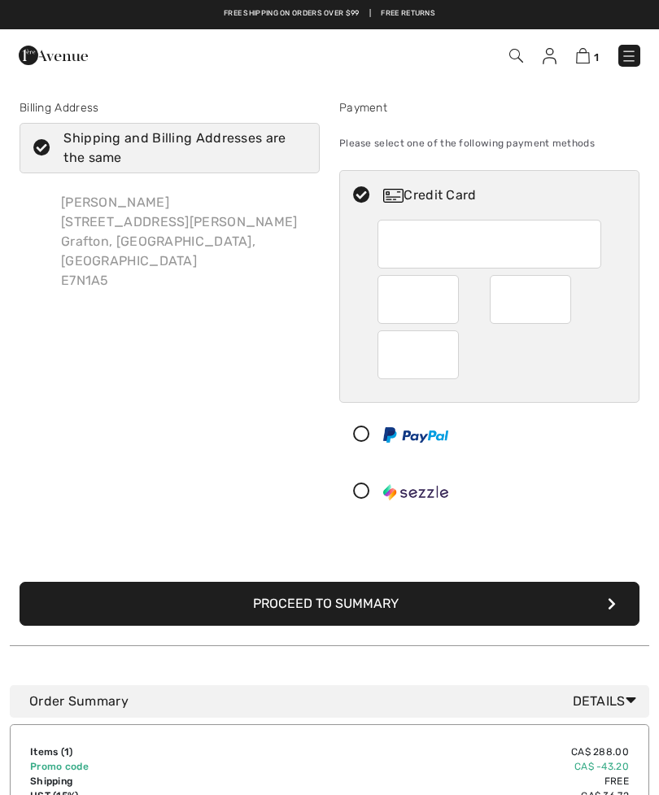
click at [608, 607] on icon "submit" at bounding box center [612, 603] width 8 height 13
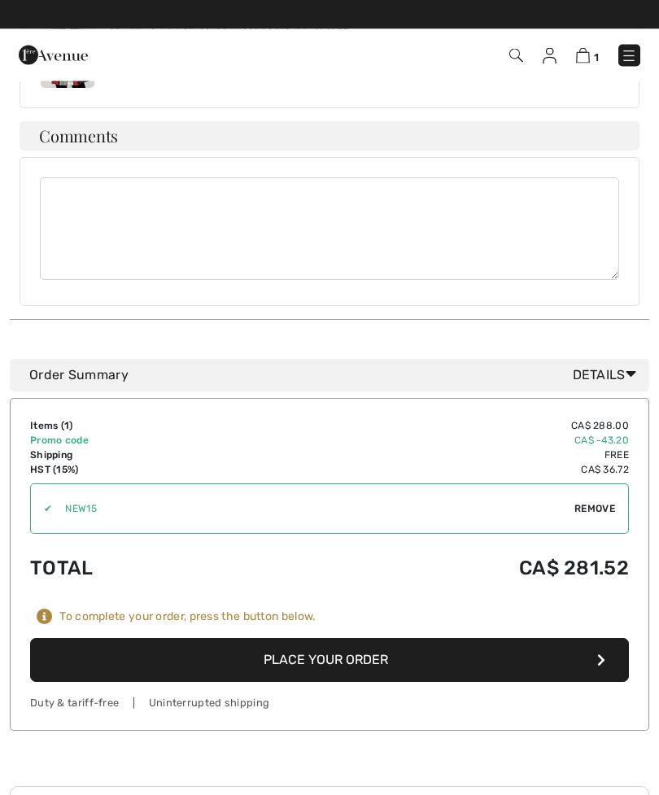
scroll to position [1010, 0]
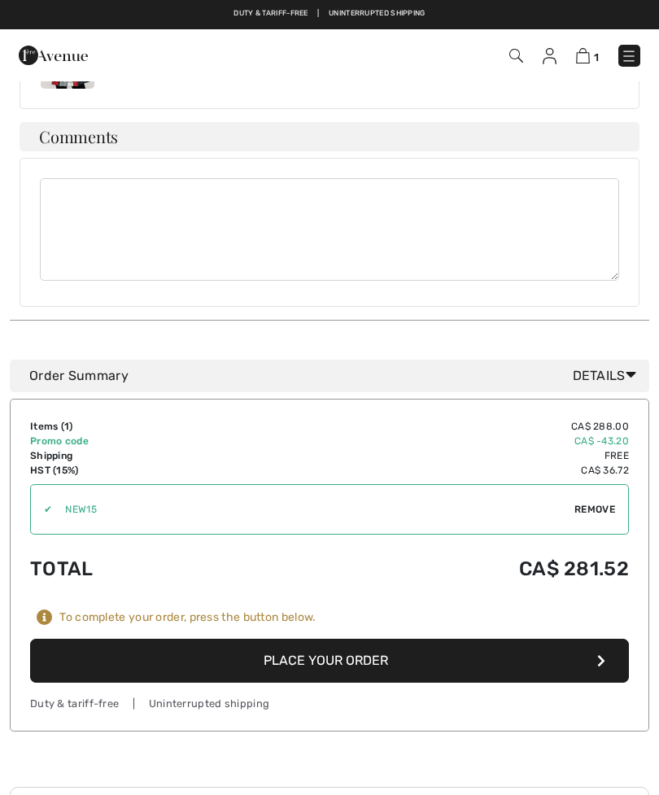
click at [319, 639] on button "Place Your Order" at bounding box center [329, 661] width 599 height 44
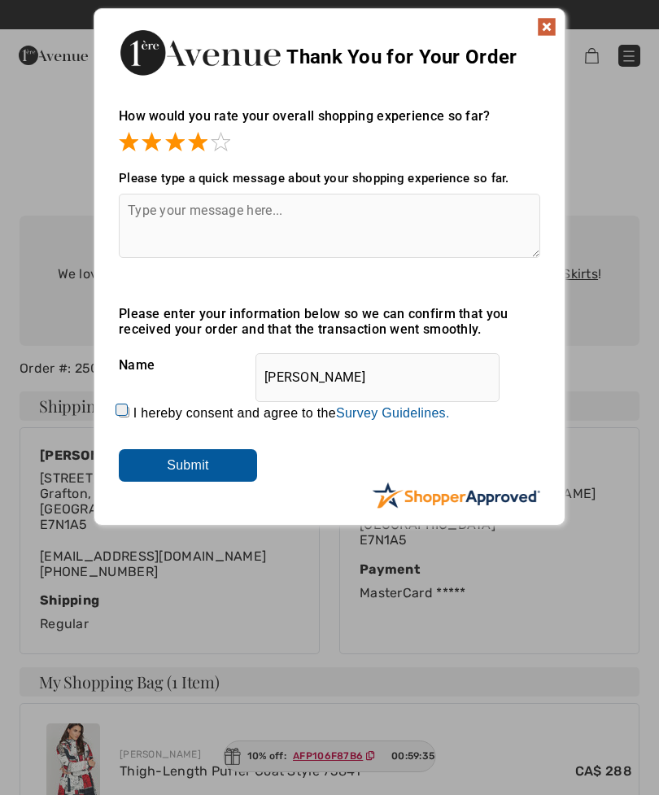
click at [216, 470] on input "Submit" at bounding box center [188, 465] width 138 height 33
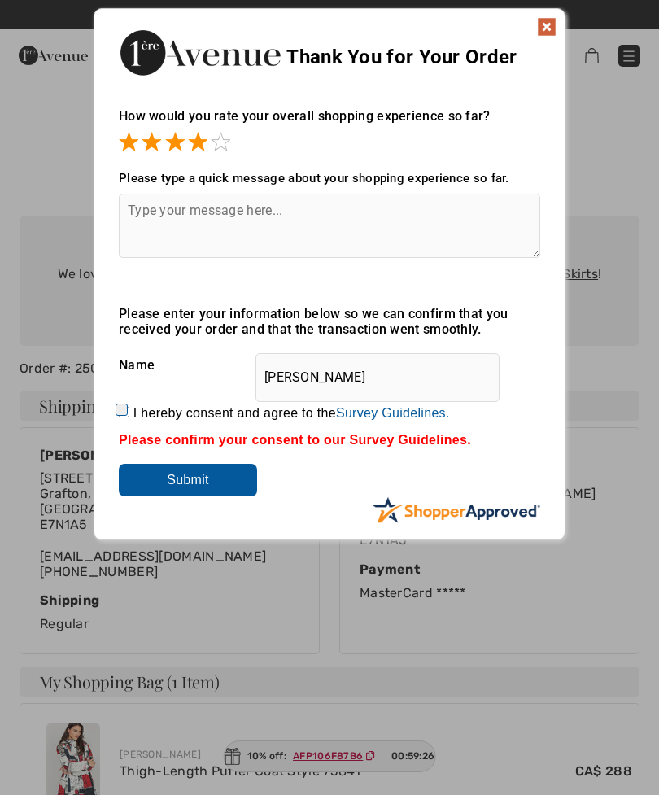
click at [129, 407] on input "I hereby consent and agree to the By submitting a review, you grant permission …" at bounding box center [124, 412] width 11 height 11
checkbox input "true"
click at [201, 475] on input "Submit" at bounding box center [188, 480] width 138 height 33
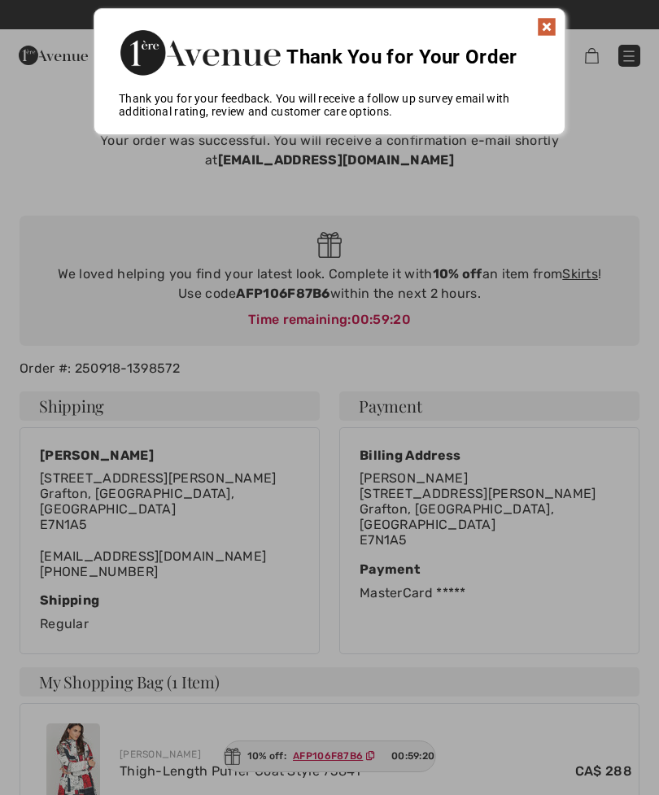
click at [539, 34] on img at bounding box center [547, 27] width 20 height 20
